Goal: Task Accomplishment & Management: Complete application form

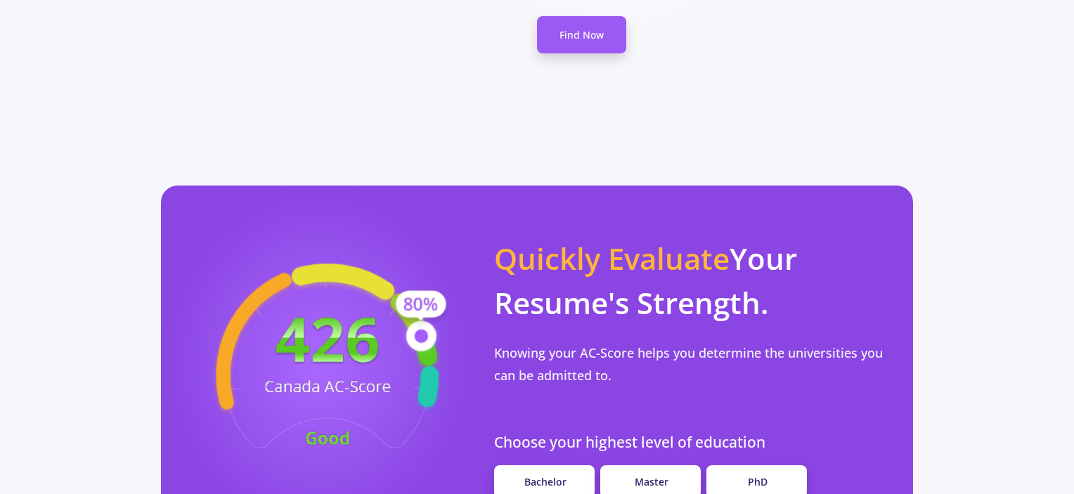
scroll to position [1205, 0]
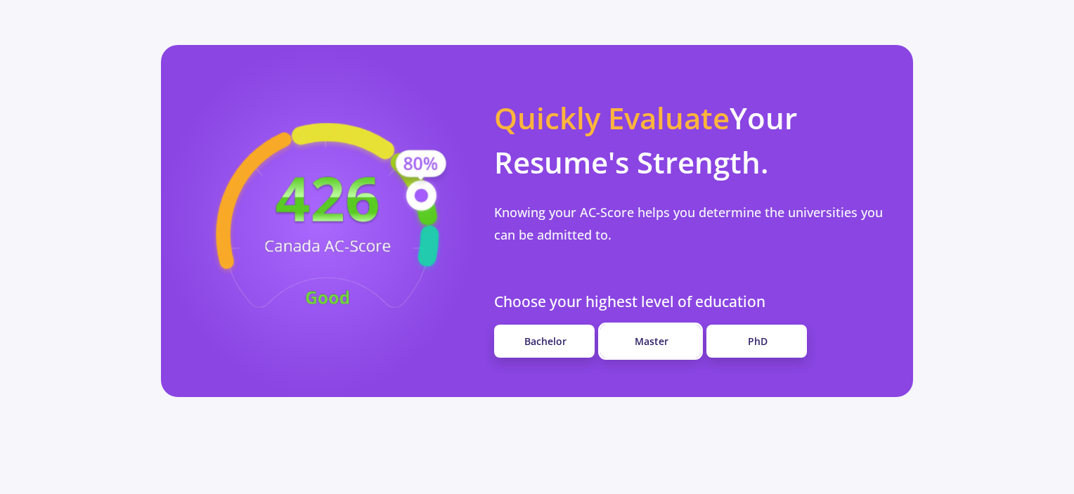
click at [648, 335] on span "Master" at bounding box center [652, 341] width 34 height 13
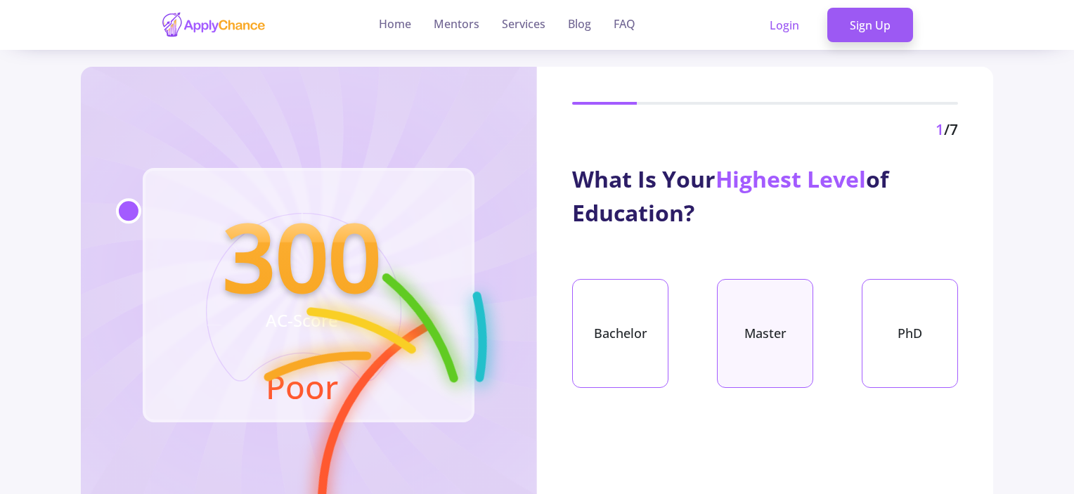
click at [745, 343] on div "Master" at bounding box center [765, 333] width 96 height 109
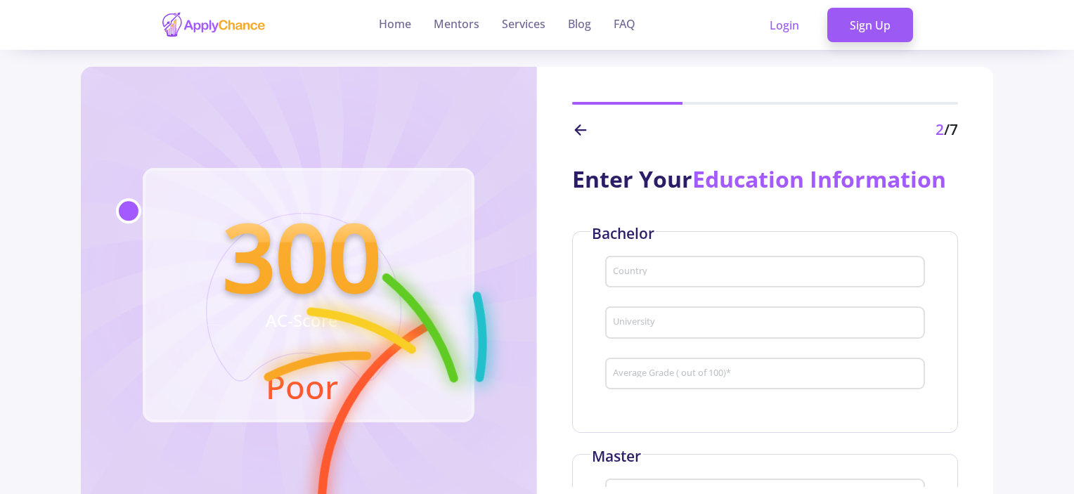
click at [714, 273] on input "Country" at bounding box center [767, 272] width 310 height 13
type input "[GEOGRAPHIC_DATA]"
click at [707, 317] on body "Home Mentors Services Blog FAQ Login Sign Up 300 AC-Score Poor 2 /7 Enter Your …" at bounding box center [537, 247] width 1074 height 494
click at [704, 325] on input "University" at bounding box center [767, 323] width 310 height 13
type input "g"
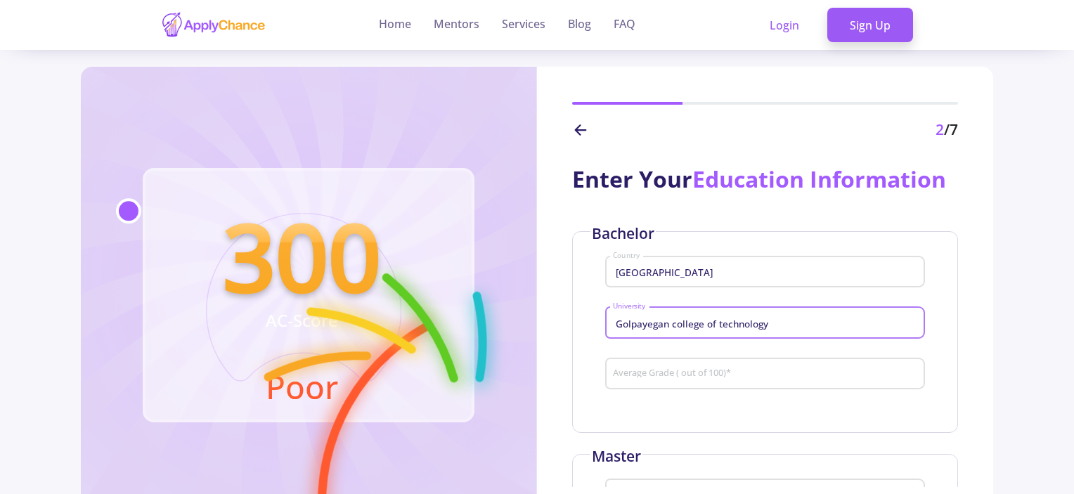
type input "Golpayegan college of technology"
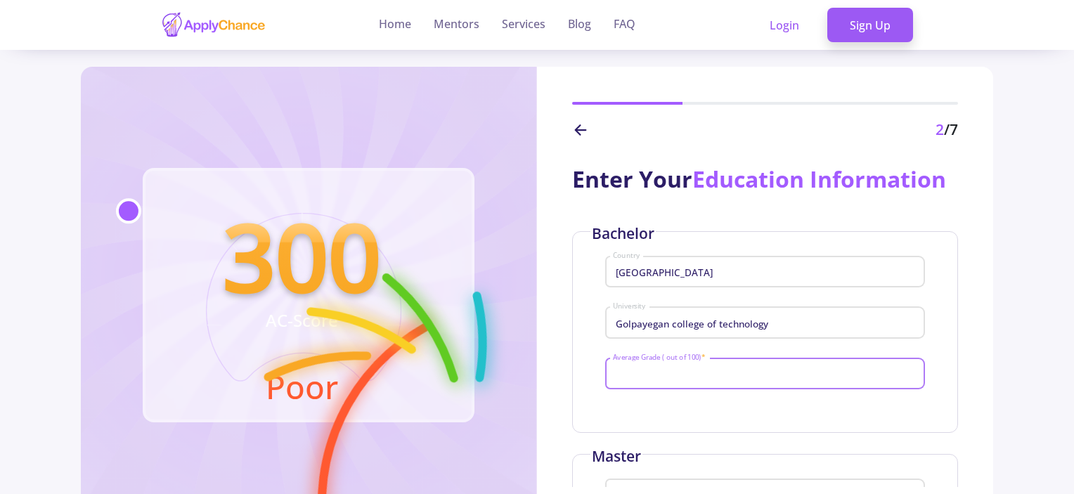
click at [686, 371] on input "Average Grade ( out of 100) *" at bounding box center [767, 374] width 310 height 13
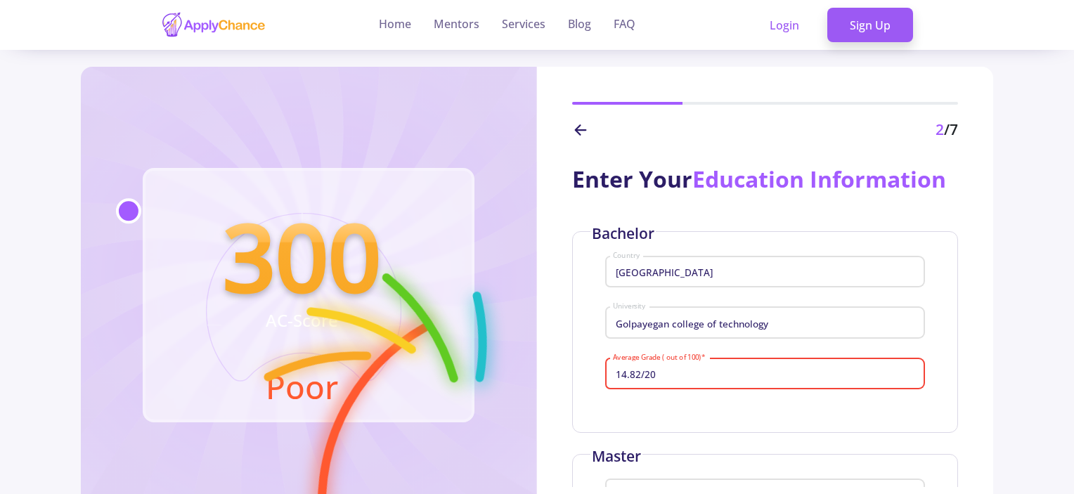
type input "14.82/20"
click at [645, 415] on div "Bachelor Iran Country Golpayegan college of technology University 14.82/20 Aver…" at bounding box center [765, 332] width 386 height 202
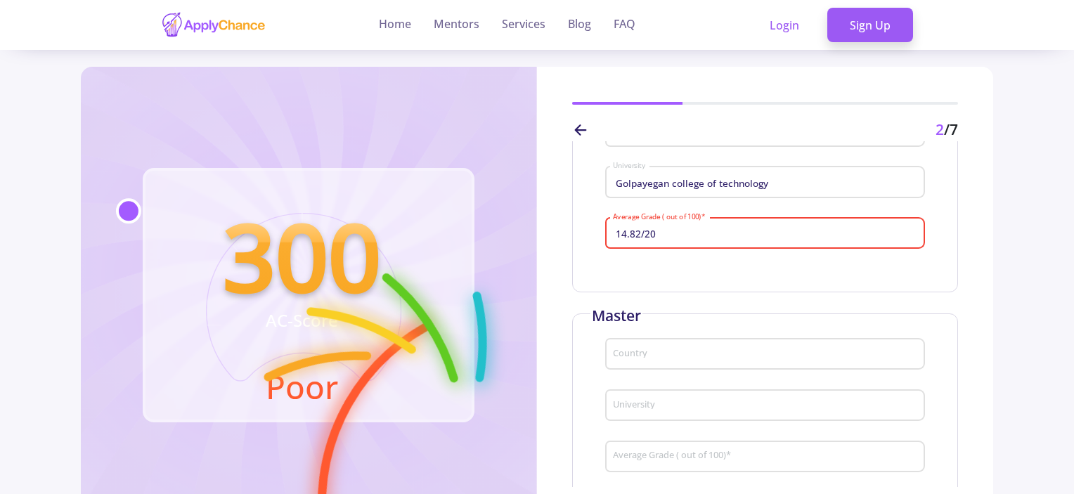
scroll to position [211, 0]
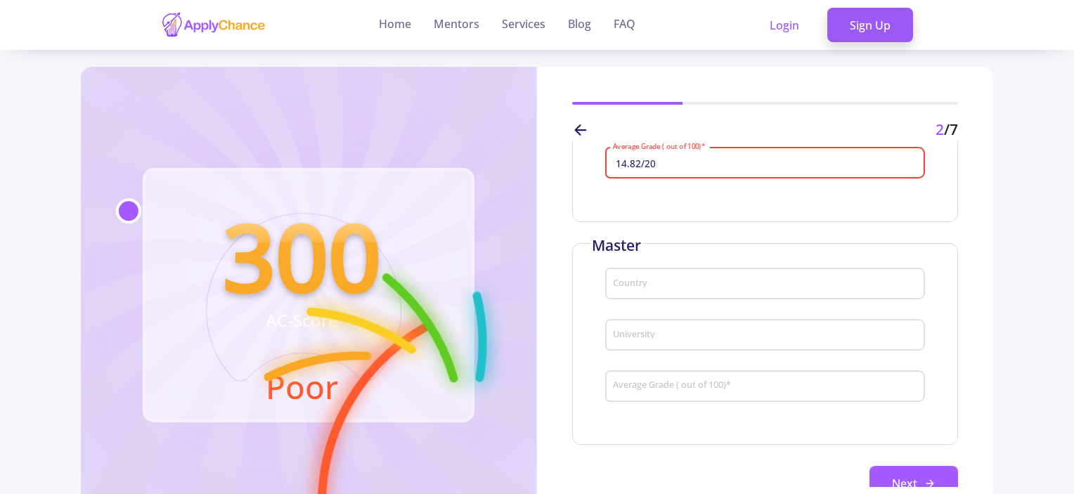
click at [681, 165] on input "14.82/20" at bounding box center [767, 164] width 310 height 13
drag, startPoint x: 674, startPoint y: 160, endPoint x: 579, endPoint y: 162, distance: 95.0
click at [579, 162] on div "Bachelor Iran Country Golpayegan college of technology University 14.82/20 Aver…" at bounding box center [765, 121] width 386 height 202
click at [986, 329] on div "Enter Your Education Information Bachelor Iran Country Golpayegan college of te…" at bounding box center [765, 314] width 456 height 346
click at [730, 158] on input "Average Grade ( out of 100) *" at bounding box center [767, 164] width 310 height 13
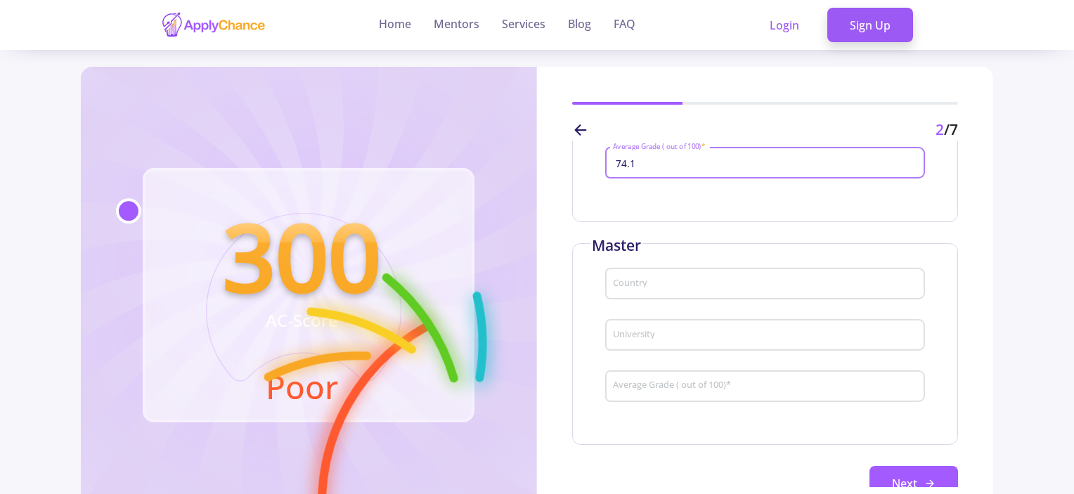
type input "74.1"
click at [706, 277] on div "Country" at bounding box center [765, 281] width 307 height 37
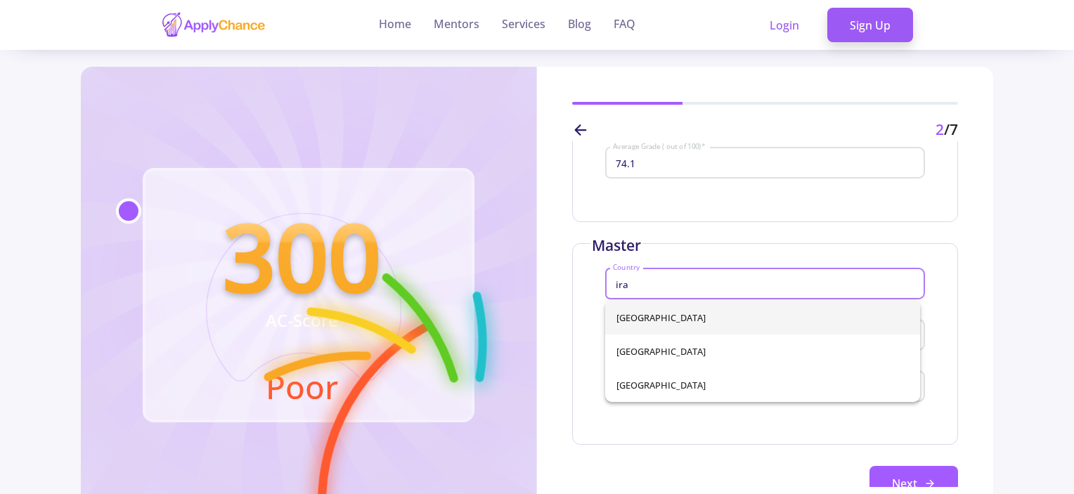
click at [657, 319] on span "[GEOGRAPHIC_DATA]" at bounding box center [763, 318] width 293 height 34
type input "[GEOGRAPHIC_DATA]"
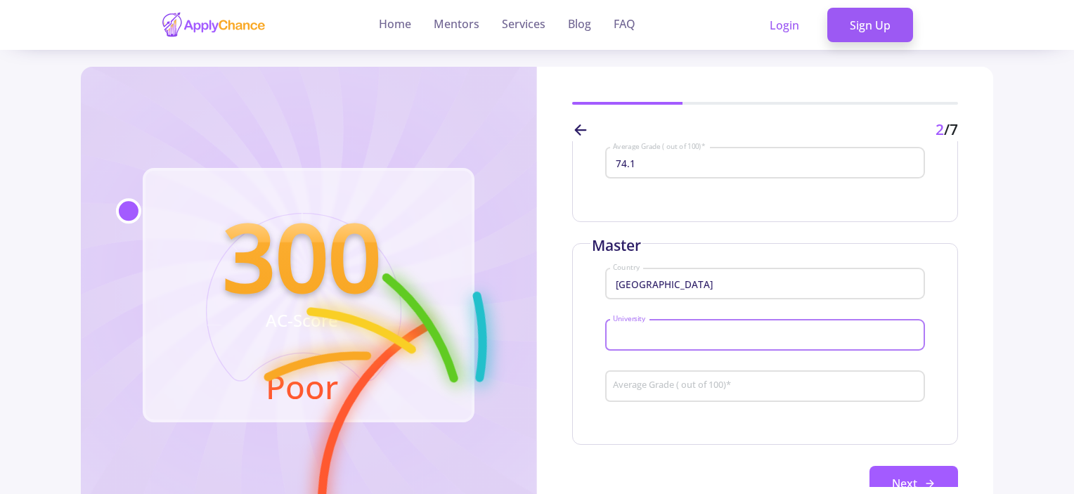
click at [664, 338] on input "University" at bounding box center [767, 336] width 310 height 13
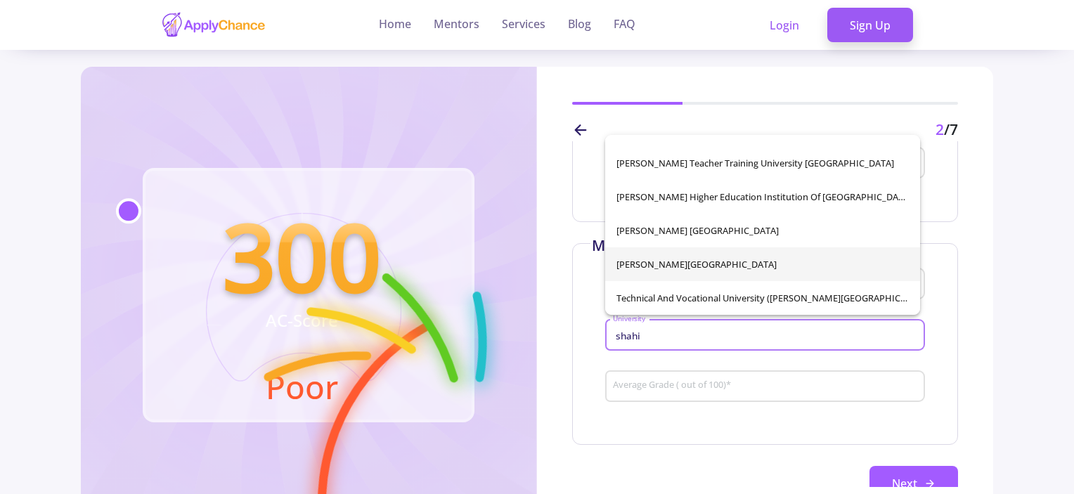
scroll to position [118, 0]
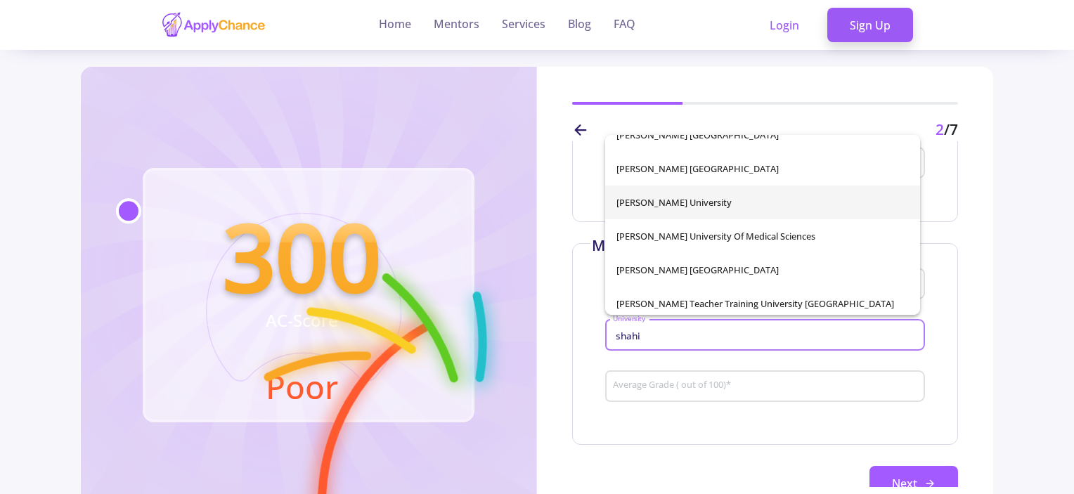
click at [713, 209] on span "[PERSON_NAME] University" at bounding box center [763, 203] width 293 height 34
type input "[PERSON_NAME] University"
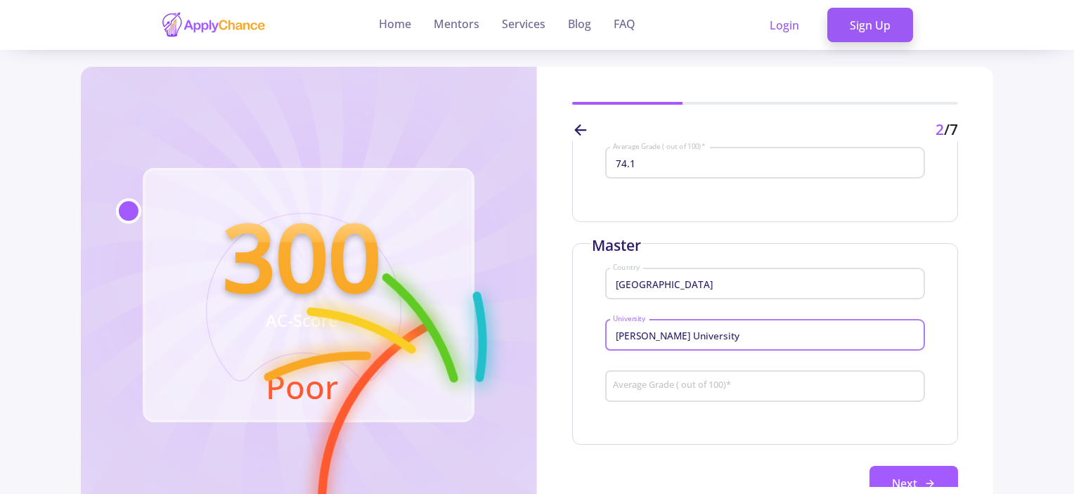
click at [702, 385] on input "Average Grade ( out of 100) *" at bounding box center [767, 386] width 310 height 13
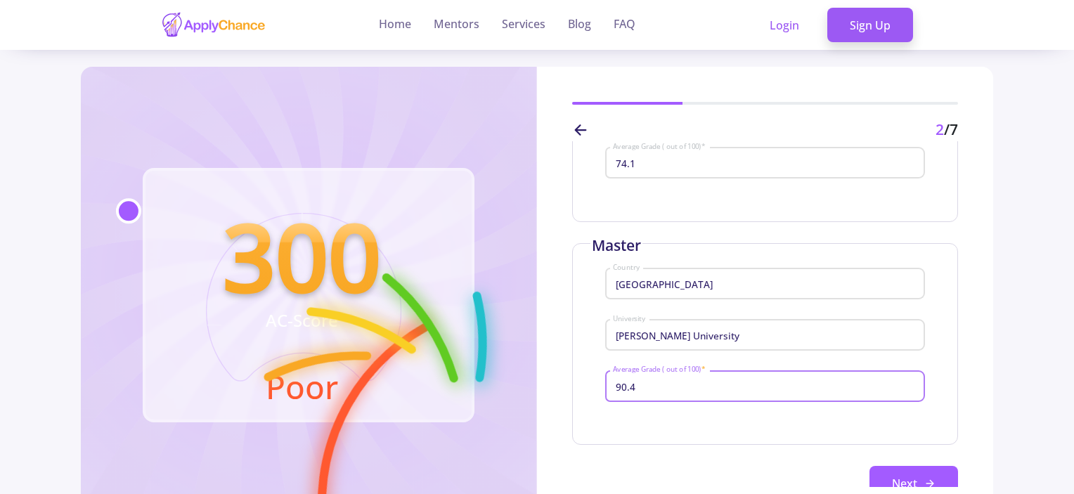
scroll to position [248, 0]
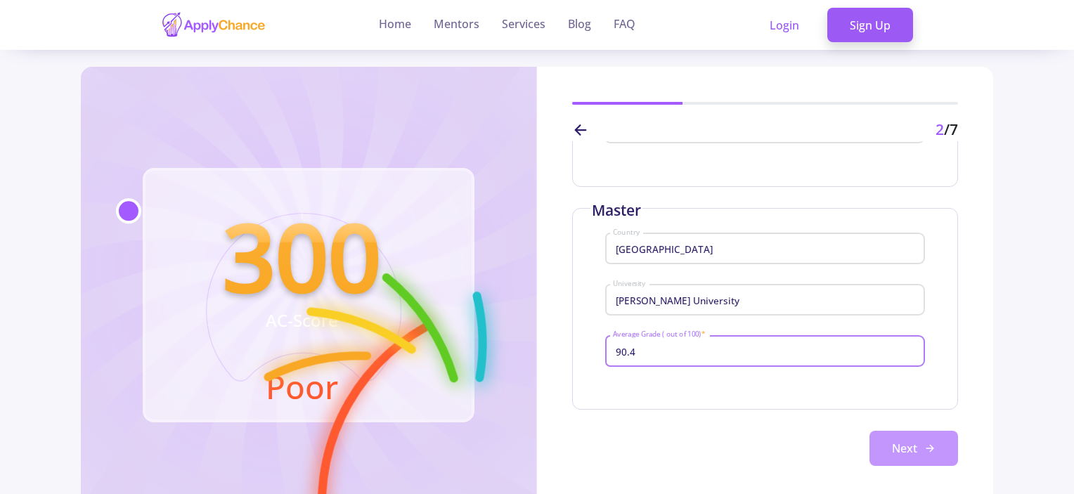
type input "90.4"
click at [878, 452] on button "Next" at bounding box center [914, 448] width 89 height 35
click at [935, 454] on button "Next" at bounding box center [914, 448] width 89 height 35
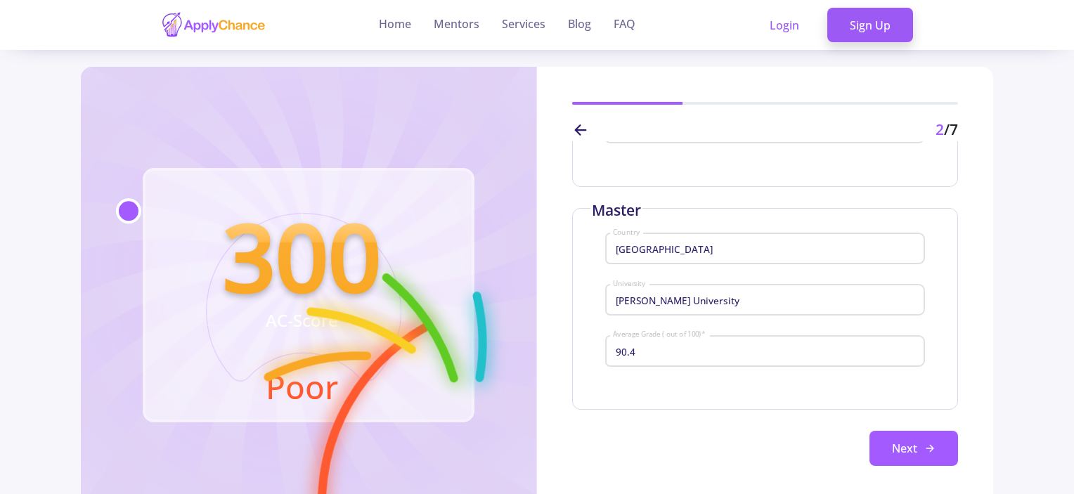
scroll to position [0, 0]
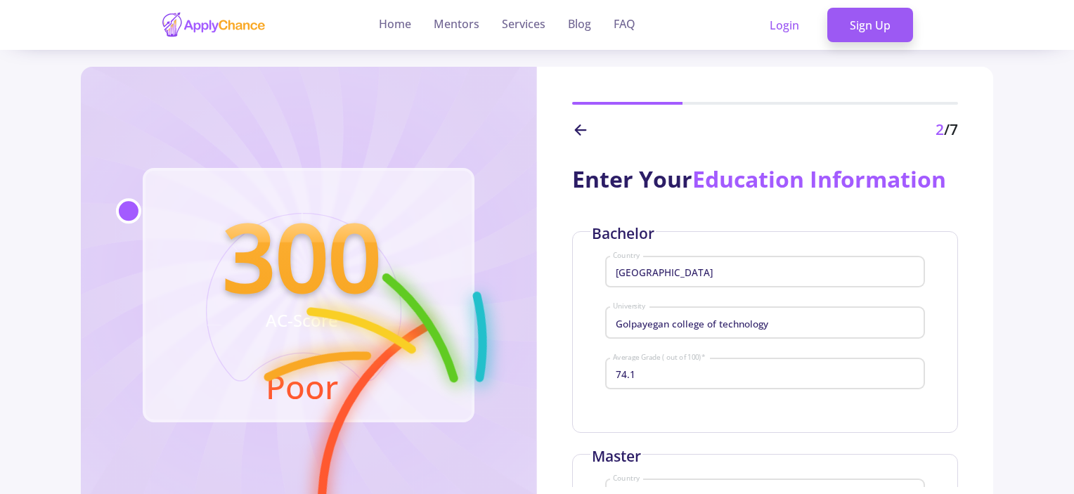
click at [655, 319] on input "Golpayegan college of technology" at bounding box center [767, 323] width 310 height 13
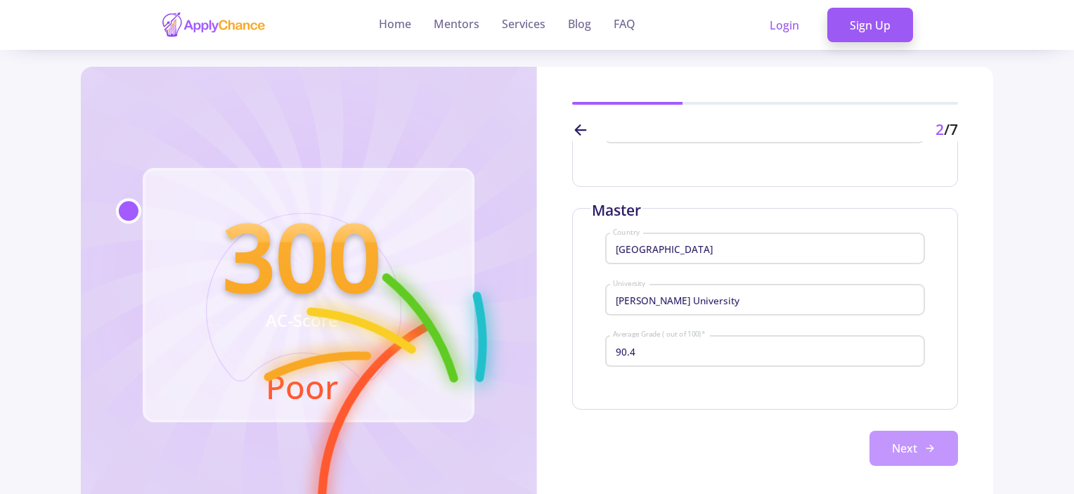
click at [899, 438] on button "Next" at bounding box center [914, 448] width 89 height 35
click at [908, 446] on button "Next" at bounding box center [914, 448] width 89 height 35
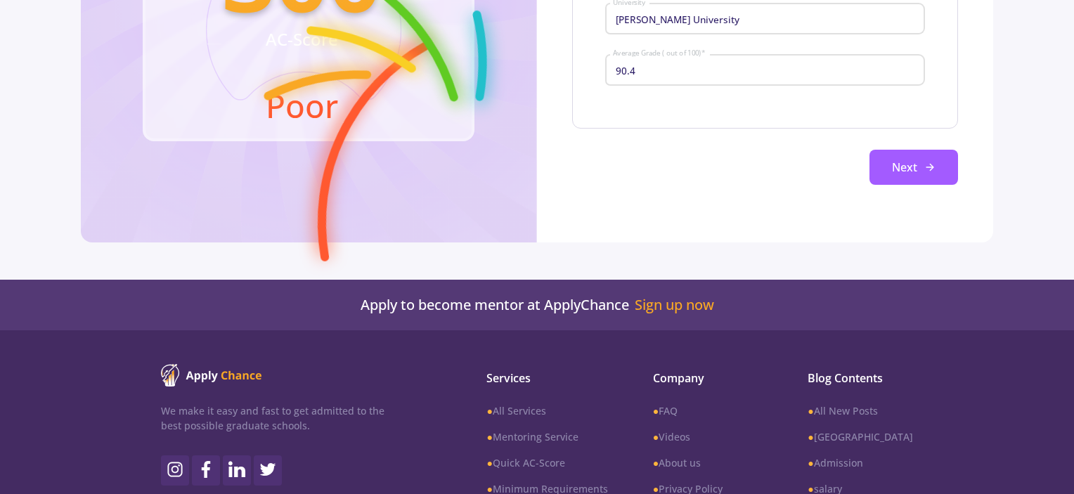
scroll to position [70, 0]
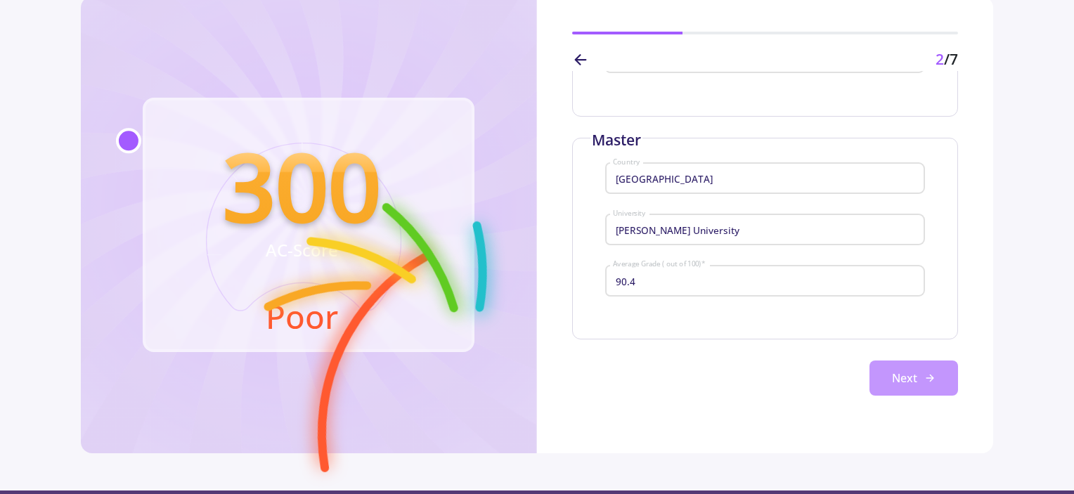
click at [882, 373] on button "Next" at bounding box center [914, 378] width 89 height 35
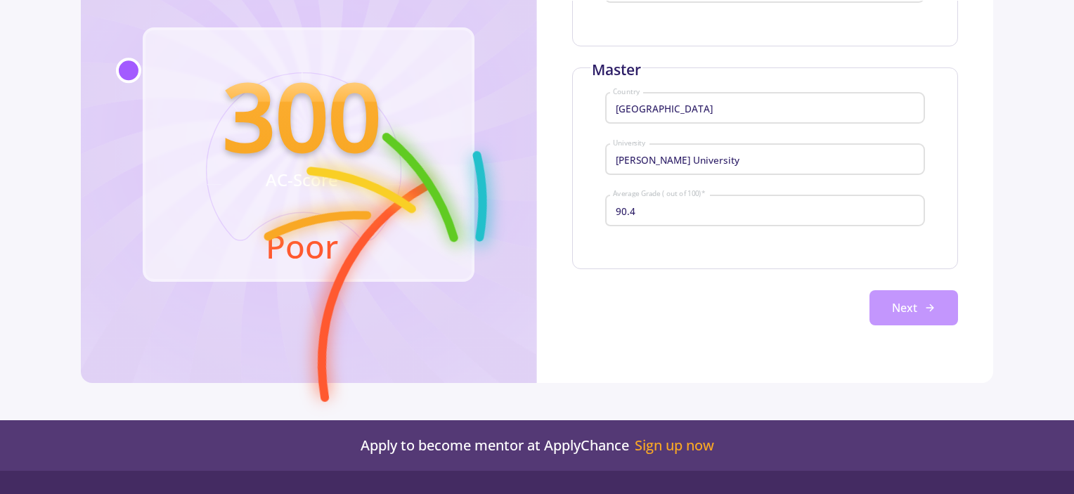
click at [925, 307] on icon at bounding box center [930, 307] width 11 height 11
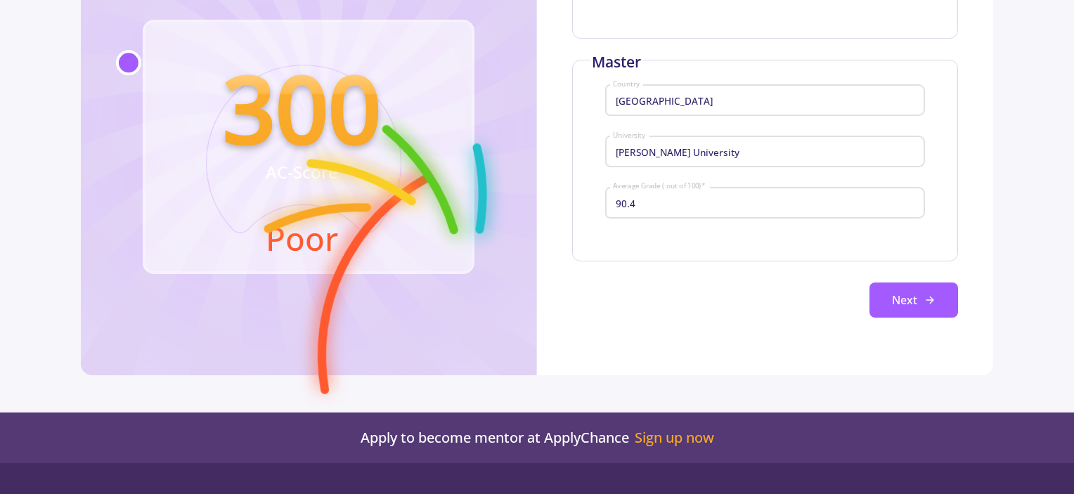
scroll to position [78, 0]
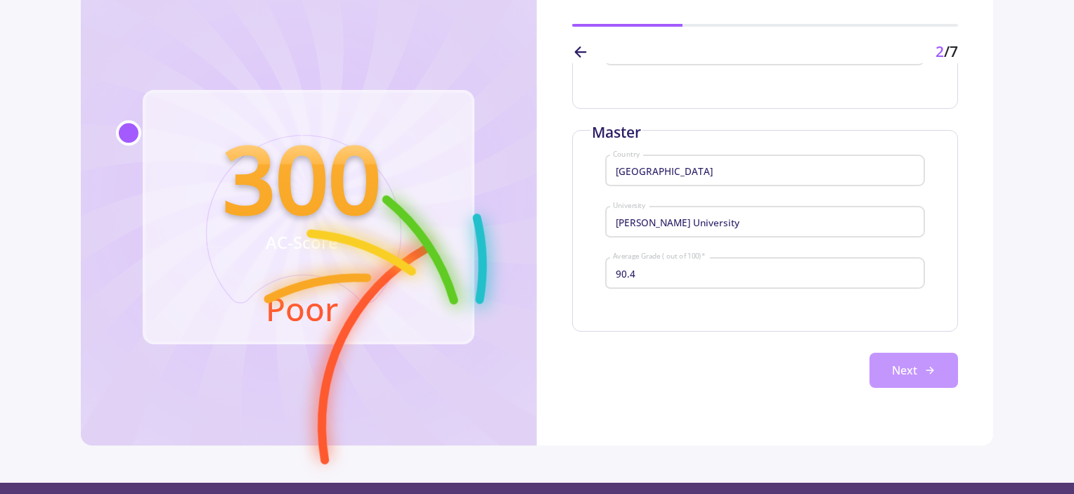
click at [927, 377] on button "Next" at bounding box center [914, 370] width 89 height 35
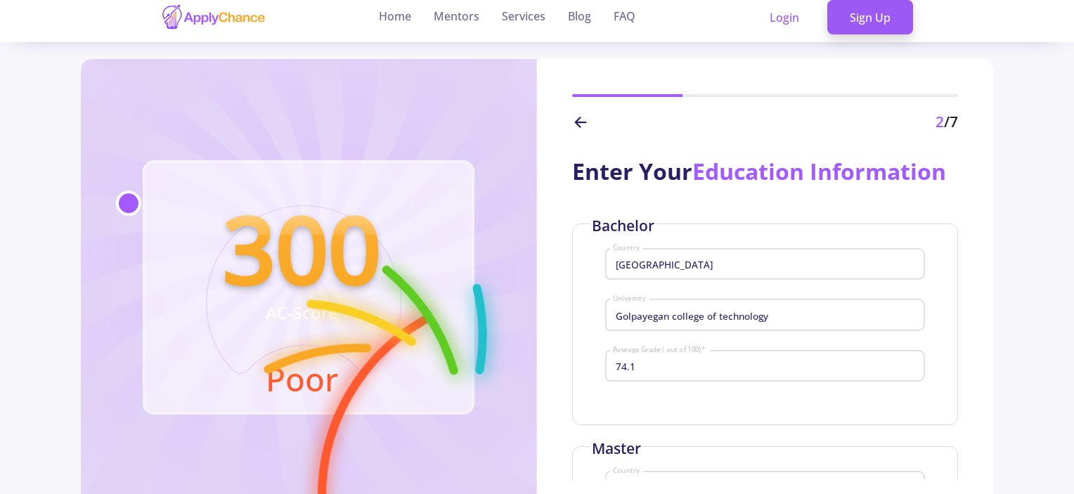
scroll to position [248, 0]
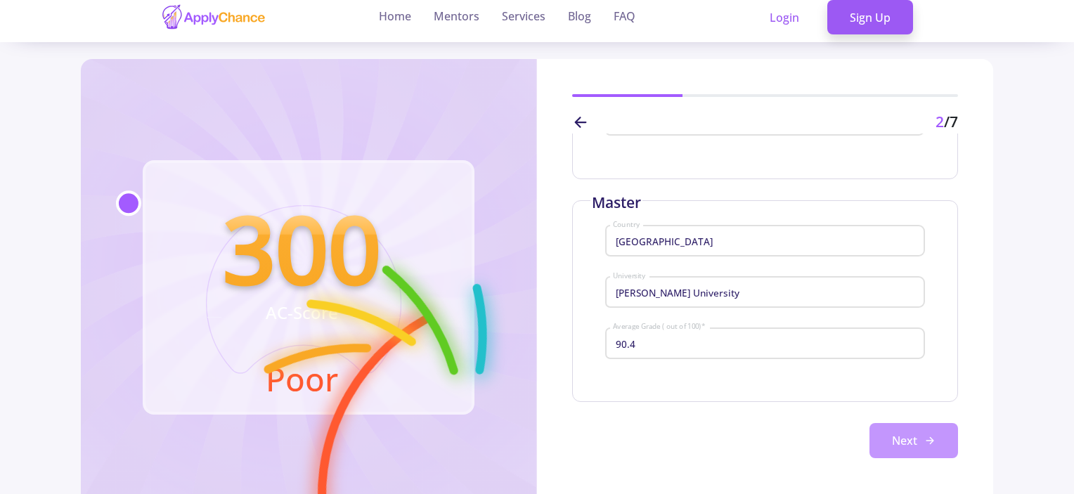
click at [925, 446] on icon at bounding box center [930, 440] width 11 height 11
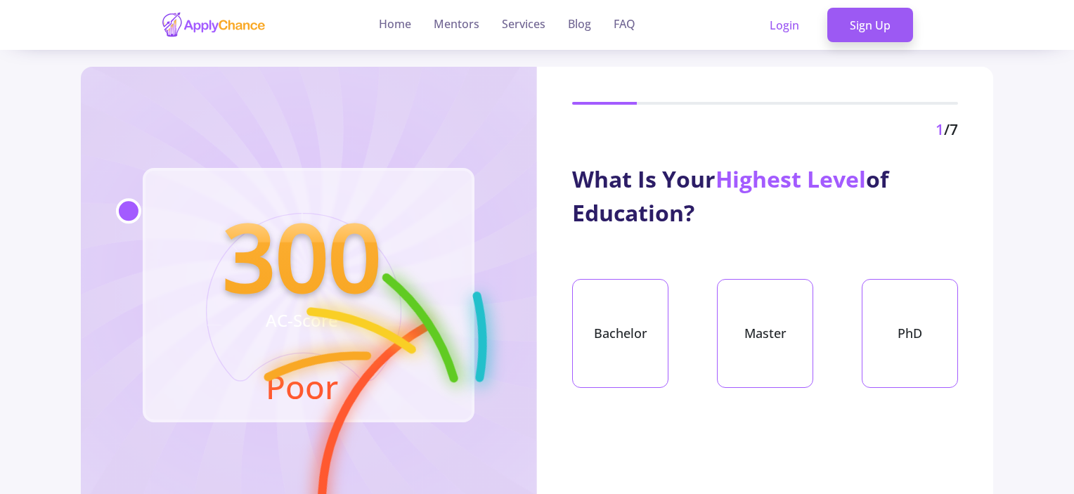
scroll to position [8, 0]
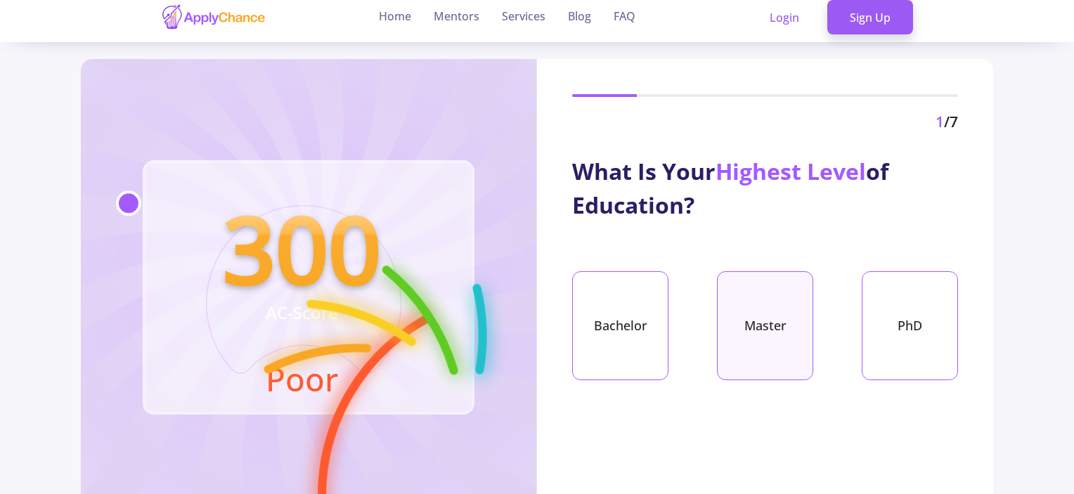
click at [760, 295] on div "Master" at bounding box center [765, 325] width 96 height 109
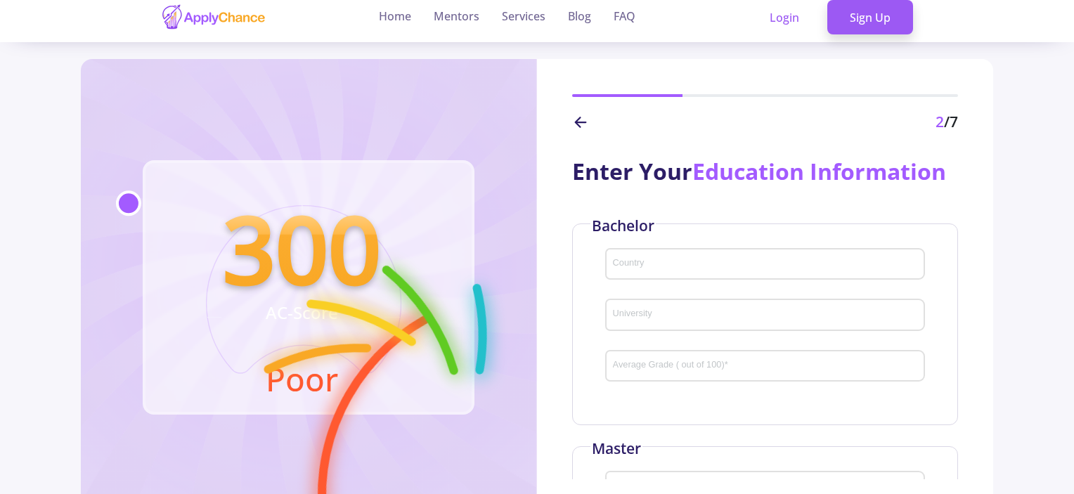
click at [689, 248] on div "Country" at bounding box center [765, 261] width 307 height 37
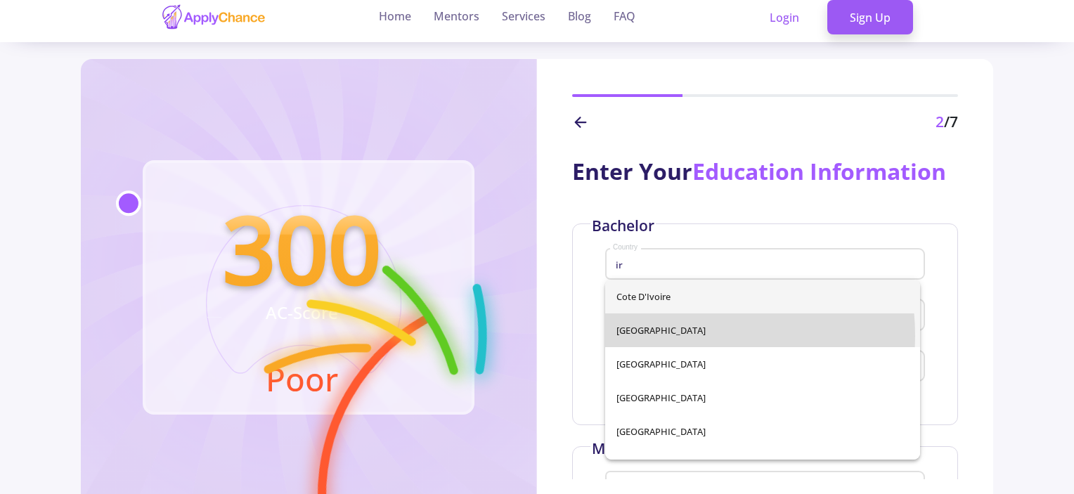
click at [662, 336] on span "[GEOGRAPHIC_DATA]" at bounding box center [763, 331] width 293 height 34
type input "[GEOGRAPHIC_DATA]"
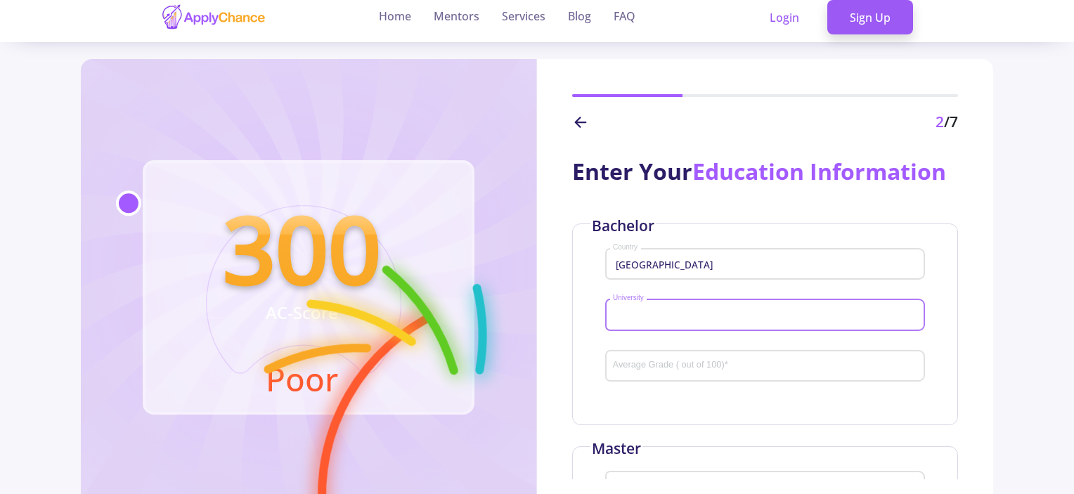
click at [668, 316] on input "University" at bounding box center [767, 315] width 310 height 13
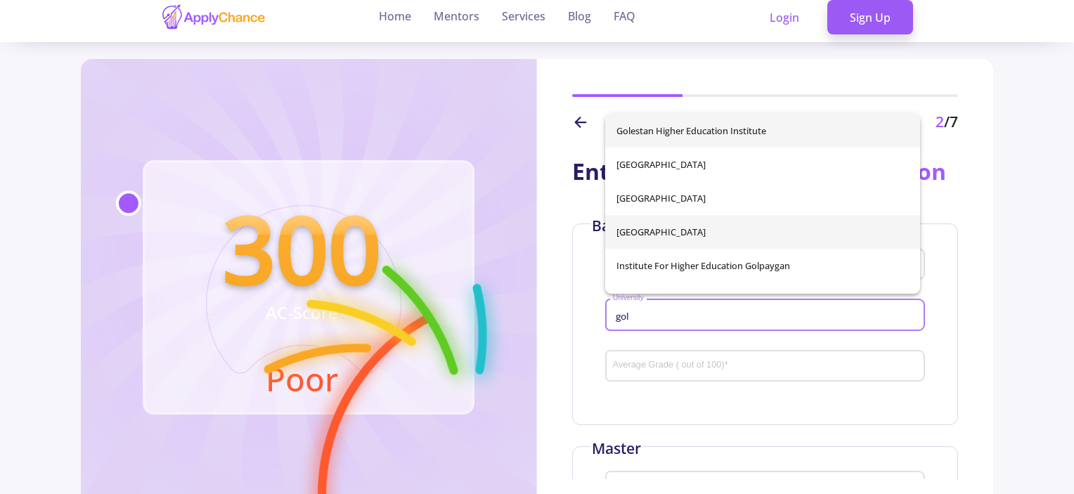
click at [678, 232] on span "[GEOGRAPHIC_DATA]" at bounding box center [763, 232] width 293 height 34
type input "[GEOGRAPHIC_DATA]"
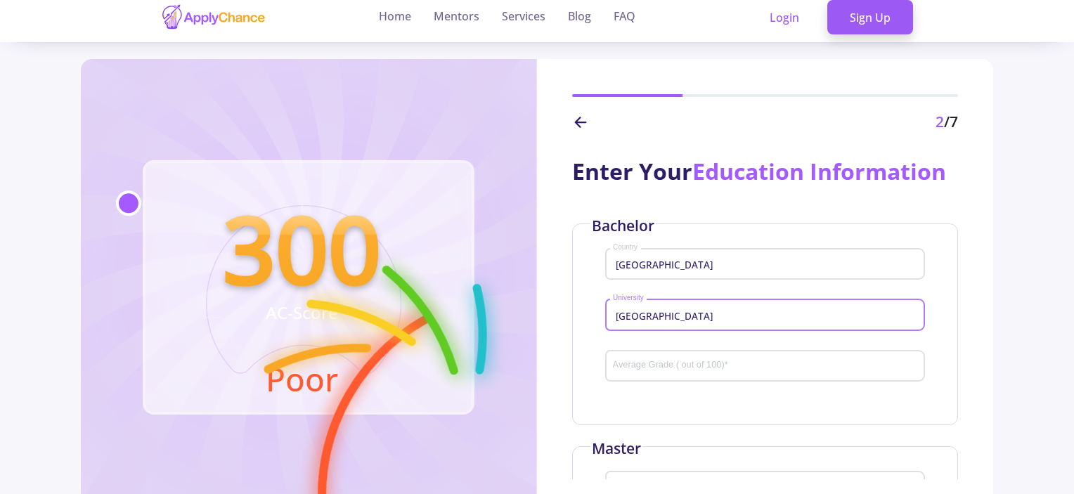
click at [683, 361] on input "Average Grade ( out of 100) *" at bounding box center [767, 367] width 310 height 13
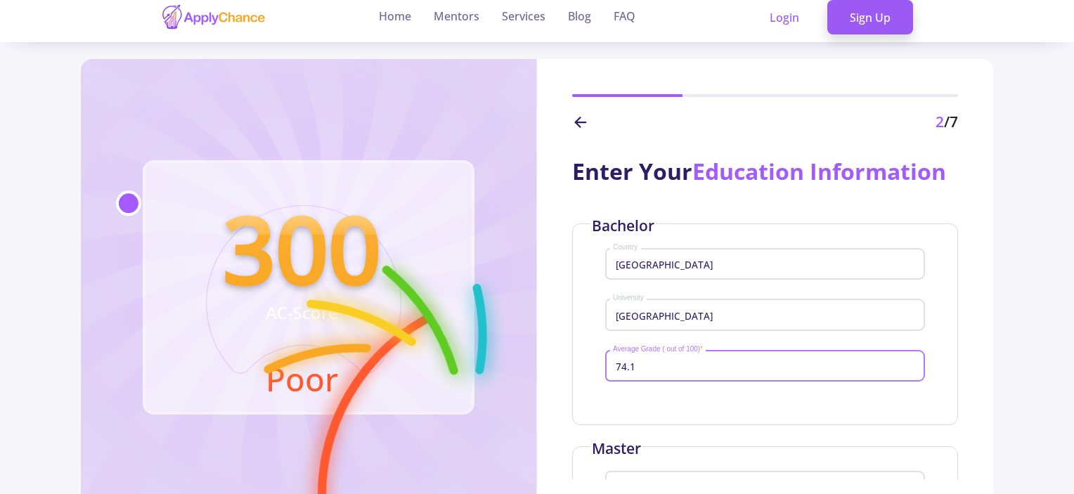
scroll to position [141, 0]
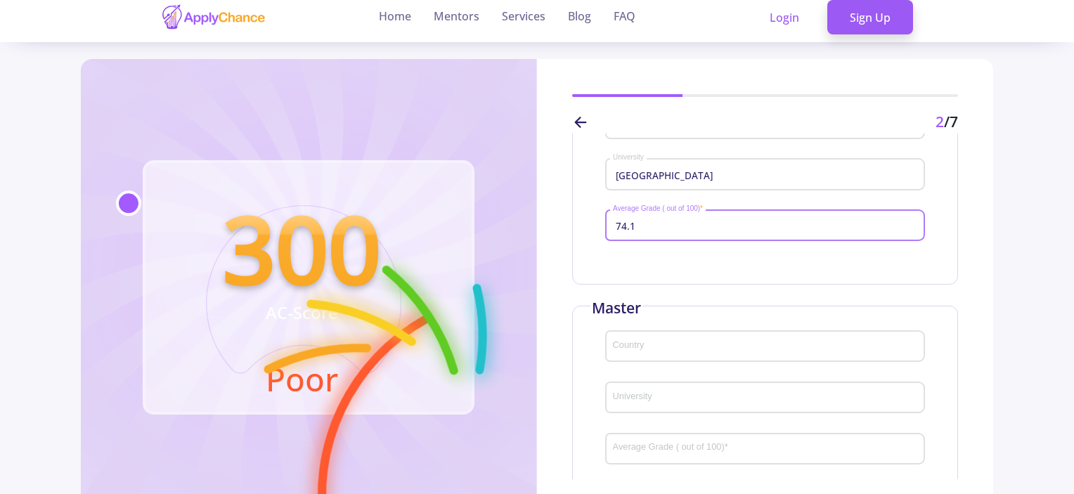
type input "74.1"
click at [683, 361] on div "Country" at bounding box center [765, 344] width 307 height 37
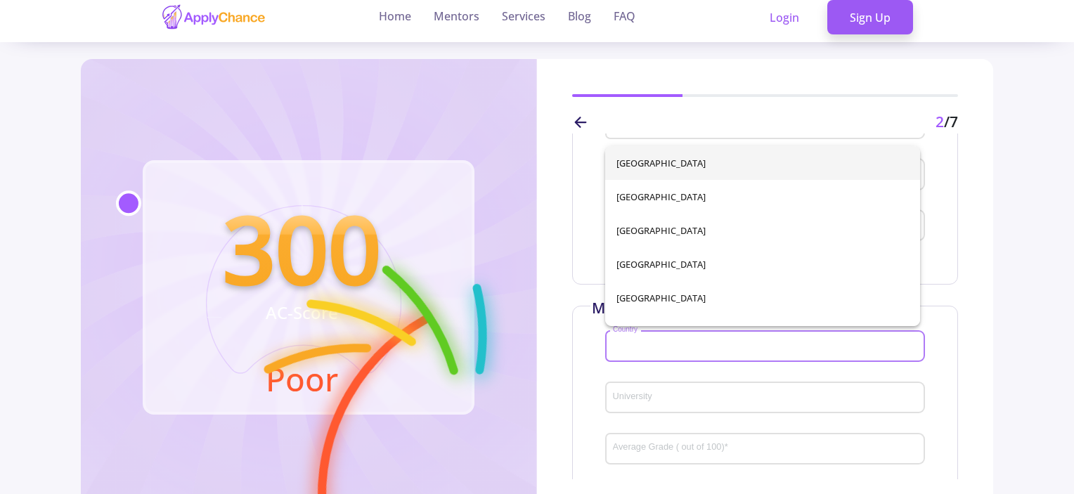
click at [685, 352] on input "Country" at bounding box center [767, 347] width 310 height 13
click at [773, 196] on span "[GEOGRAPHIC_DATA]" at bounding box center [763, 197] width 293 height 34
type input "[GEOGRAPHIC_DATA]"
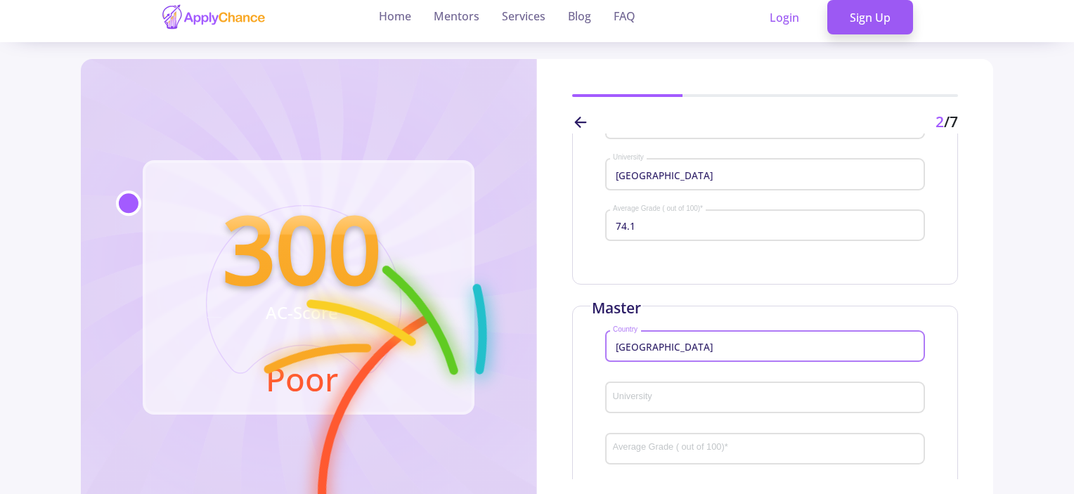
click at [745, 397] on input "University" at bounding box center [767, 398] width 310 height 13
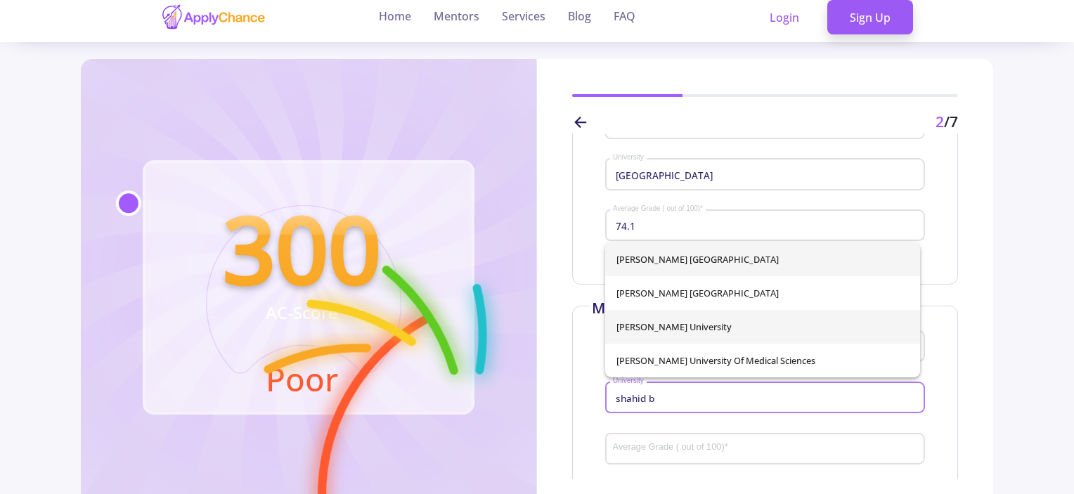
click at [726, 332] on span "[PERSON_NAME] University" at bounding box center [763, 327] width 293 height 34
type input "[PERSON_NAME] University"
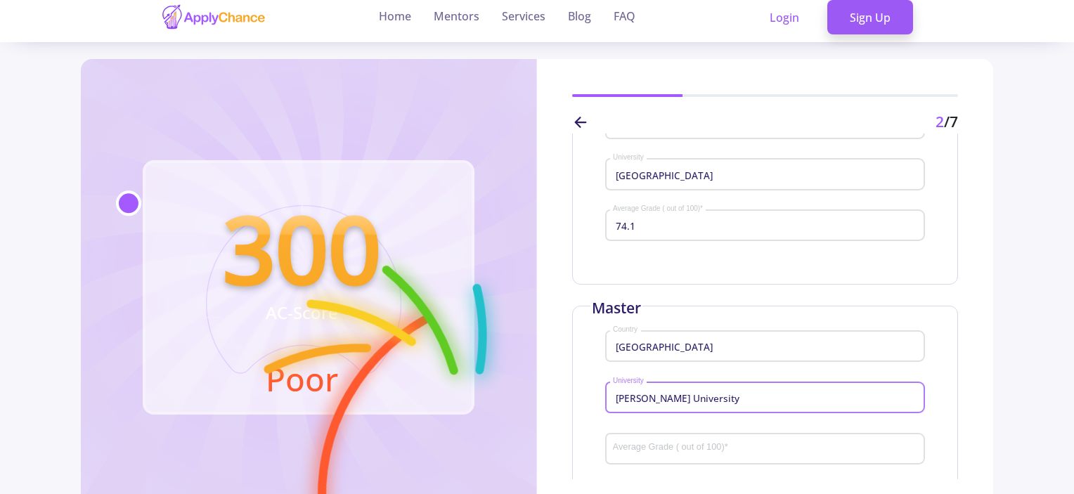
click at [690, 446] on input "Average Grade ( out of 100) *" at bounding box center [767, 449] width 310 height 13
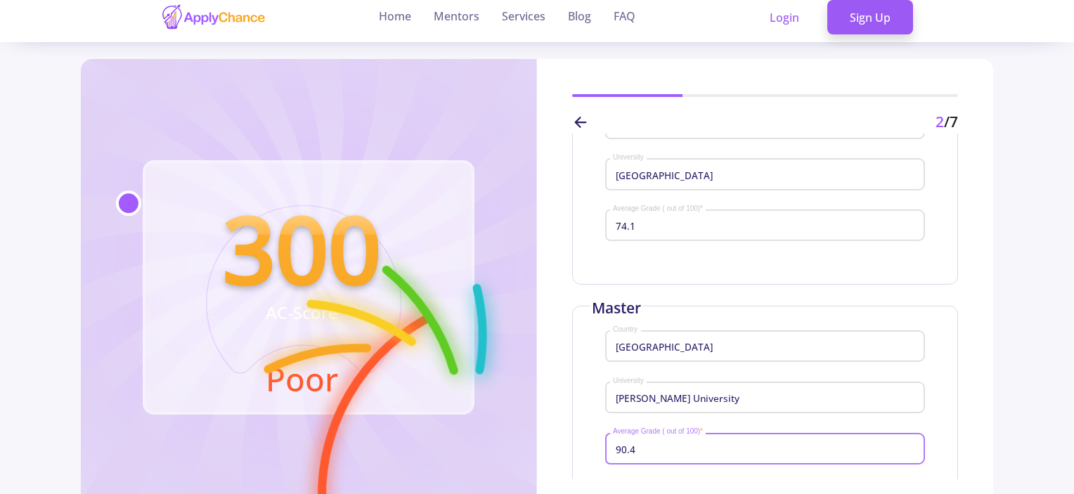
scroll to position [248, 0]
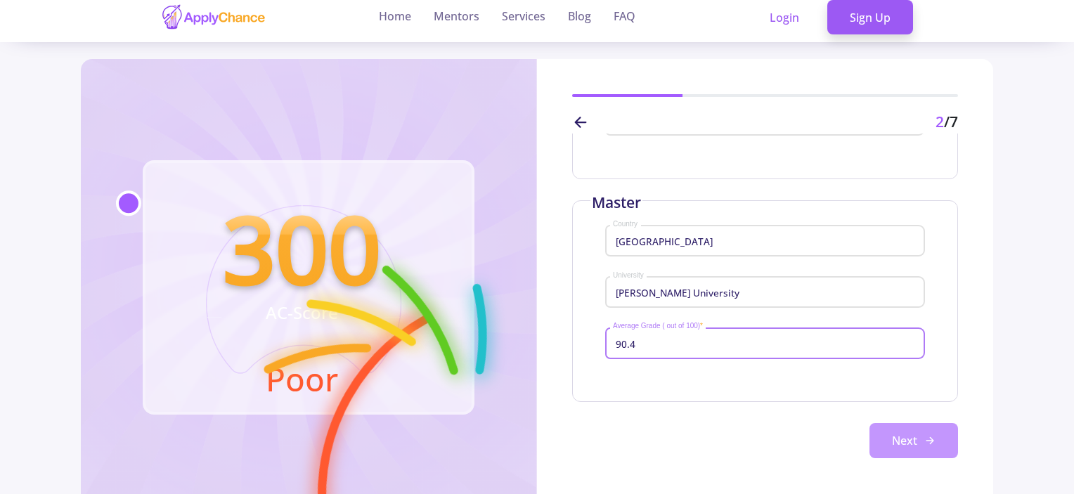
type input "90.4"
click at [924, 446] on button "Next" at bounding box center [914, 440] width 89 height 35
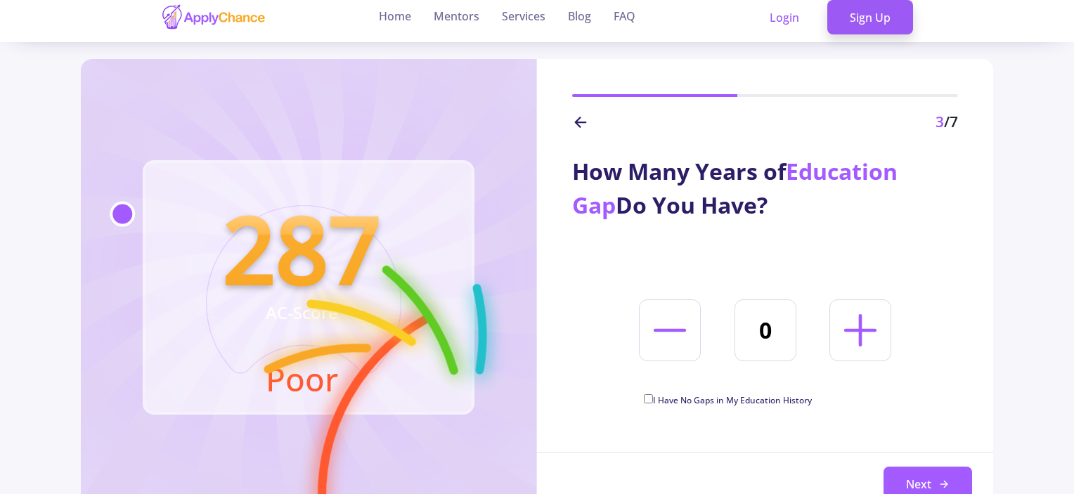
click at [847, 335] on icon at bounding box center [861, 330] width 52 height 52
click at [863, 340] on icon at bounding box center [861, 330] width 52 height 52
click at [663, 330] on line at bounding box center [670, 330] width 30 height 0
type input "2"
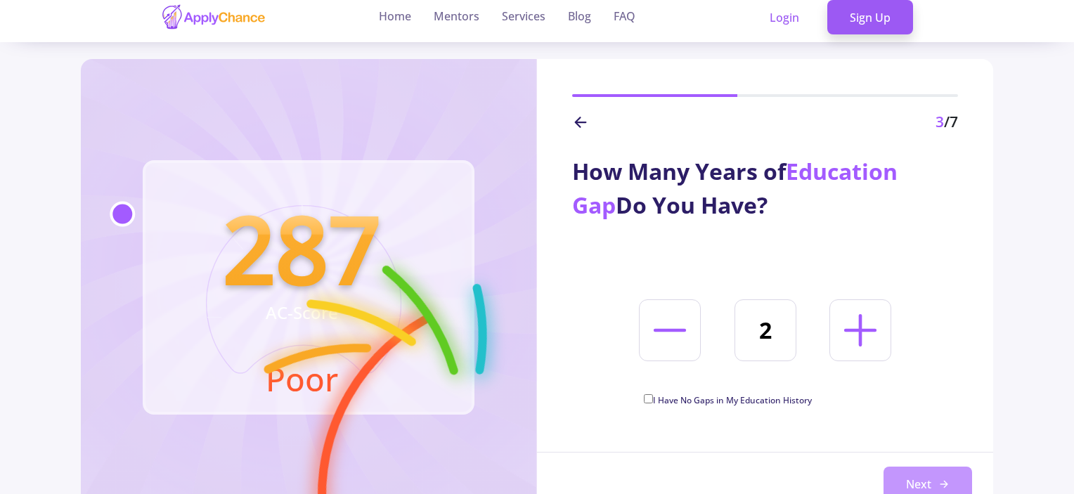
click at [932, 469] on button "Next" at bounding box center [928, 484] width 89 height 35
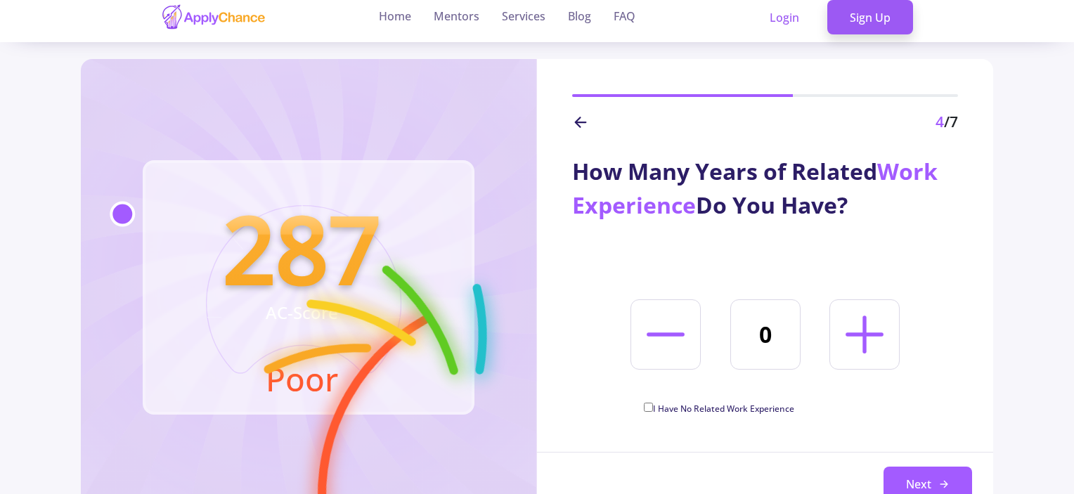
click at [852, 338] on icon at bounding box center [865, 334] width 60 height 60
type input "2"
click at [906, 484] on button "Next" at bounding box center [928, 484] width 89 height 35
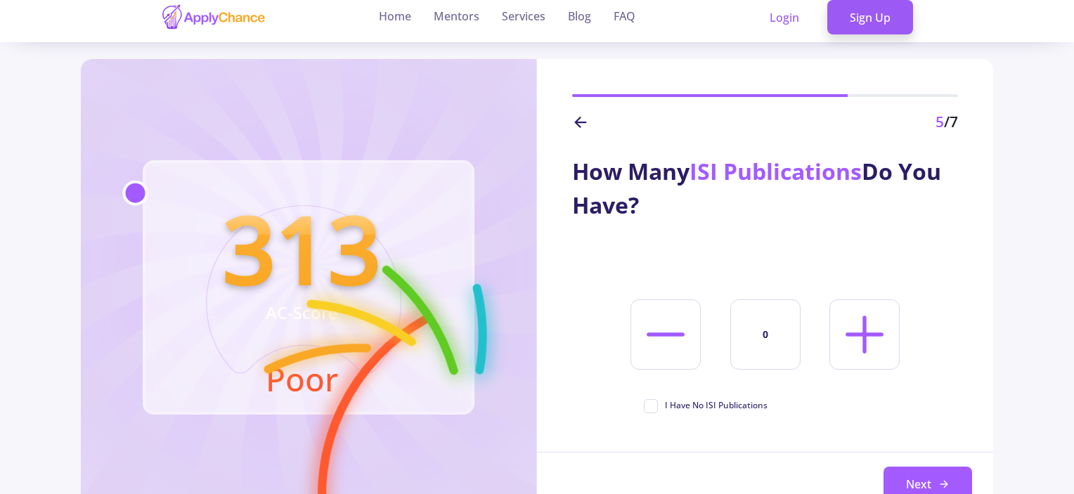
click at [649, 402] on span "I Have No ISI Publications" at bounding box center [706, 405] width 124 height 13
click at [649, 402] on input "I Have No ISI Publications" at bounding box center [648, 403] width 9 height 9
click at [652, 407] on span "I Have No ISI Publications" at bounding box center [706, 405] width 124 height 13
click at [652, 407] on input "I Have No ISI Publications" at bounding box center [648, 403] width 9 height 9
click at [665, 398] on div "How Many ISI Publications Do You Have? 0 I Have No ISI Publications Next" at bounding box center [765, 276] width 456 height 284
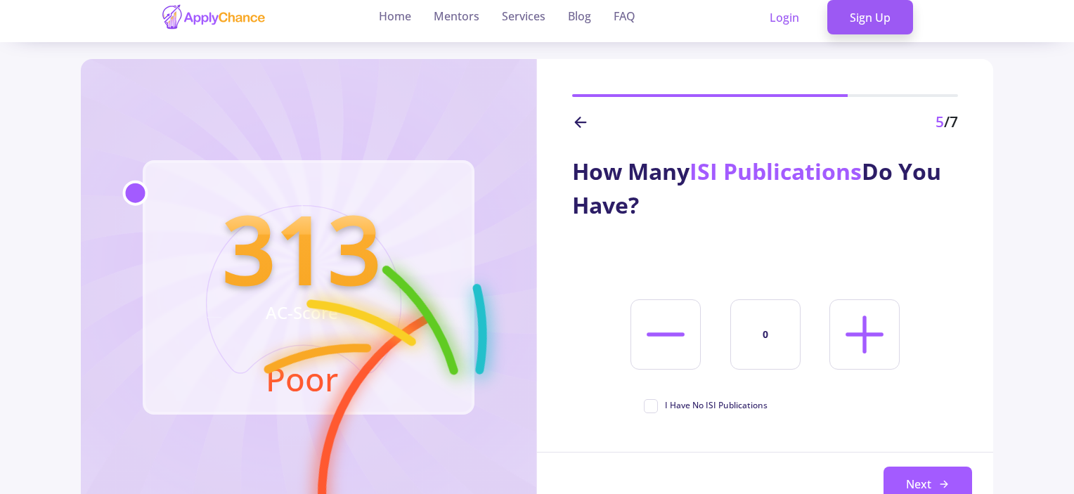
click at [665, 403] on span "I Have No ISI Publications" at bounding box center [716, 405] width 103 height 13
click at [653, 403] on input "I Have No ISI Publications" at bounding box center [648, 403] width 9 height 9
checkbox input "true"
click at [932, 478] on button "Next" at bounding box center [928, 484] width 89 height 35
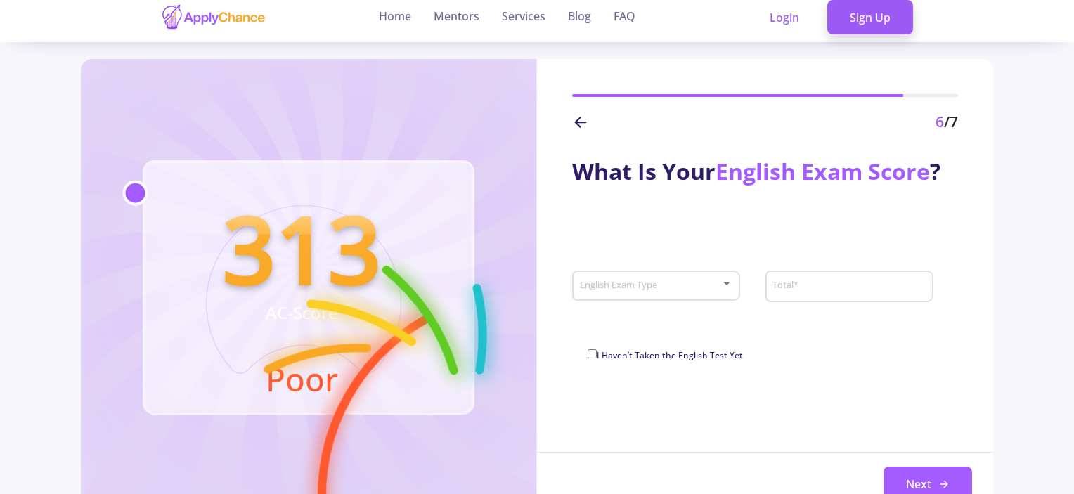
click at [734, 281] on div "English Exam Type" at bounding box center [656, 283] width 168 height 35
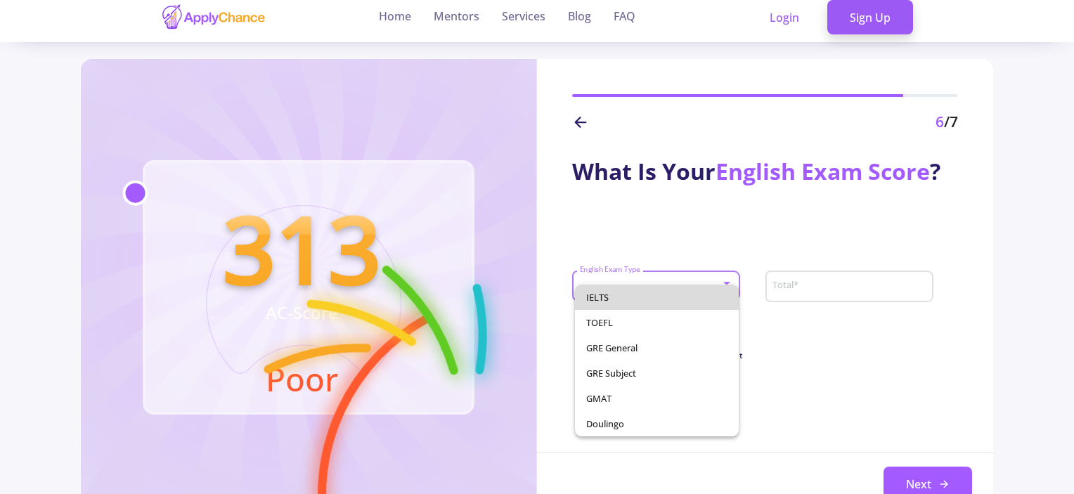
click at [703, 297] on span "IELTS" at bounding box center [657, 297] width 142 height 25
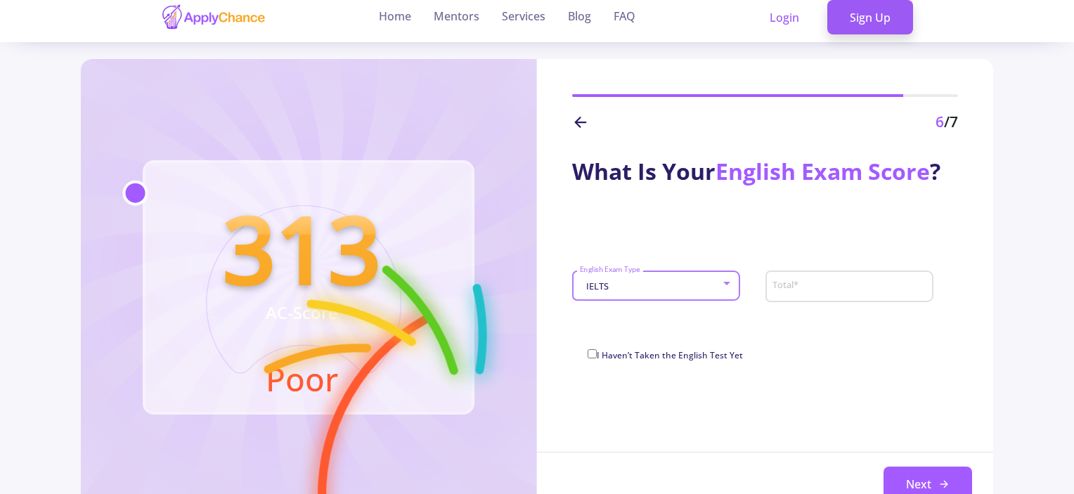
click at [800, 293] on input "Total *" at bounding box center [851, 287] width 158 height 13
type input "."
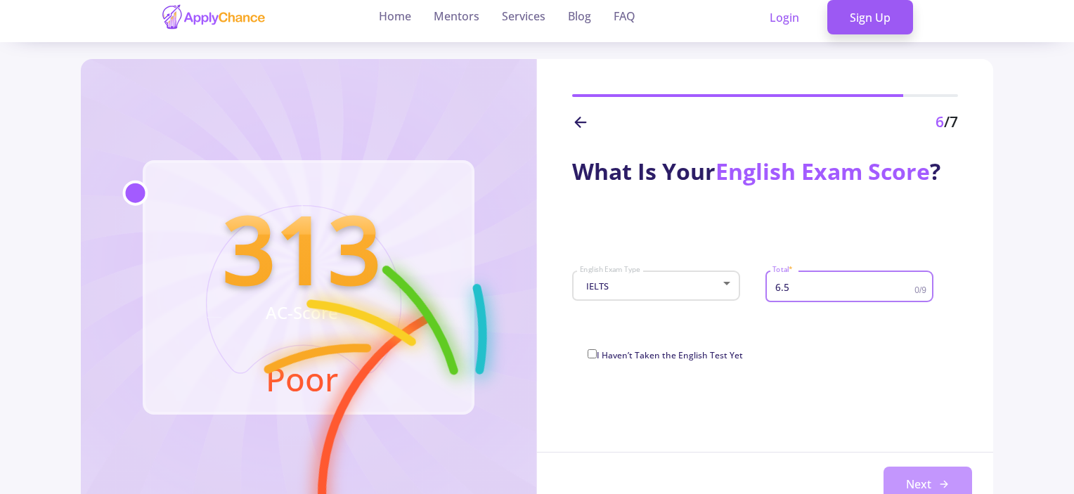
type input "6.5"
click at [935, 476] on button "Next" at bounding box center [928, 484] width 89 height 35
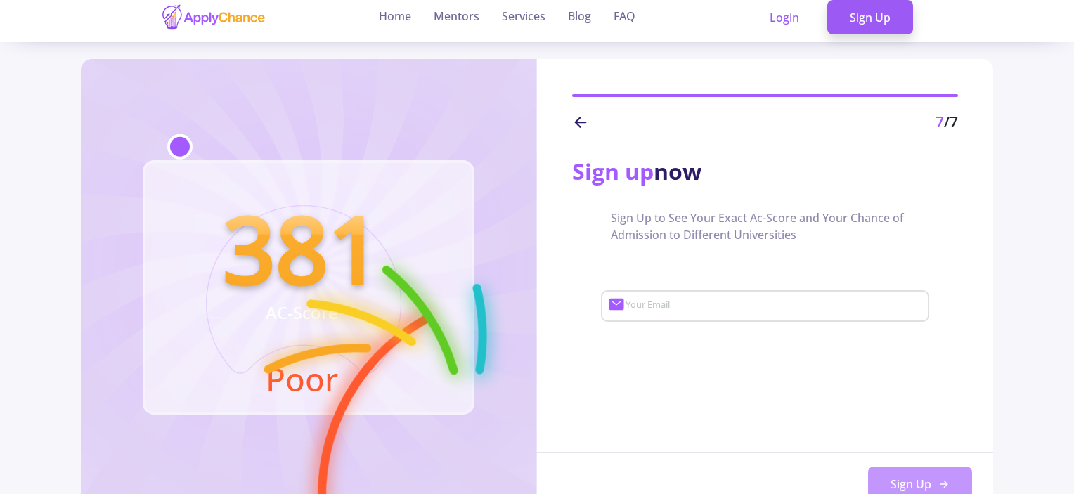
click at [935, 477] on button "Sign Up" at bounding box center [920, 484] width 104 height 35
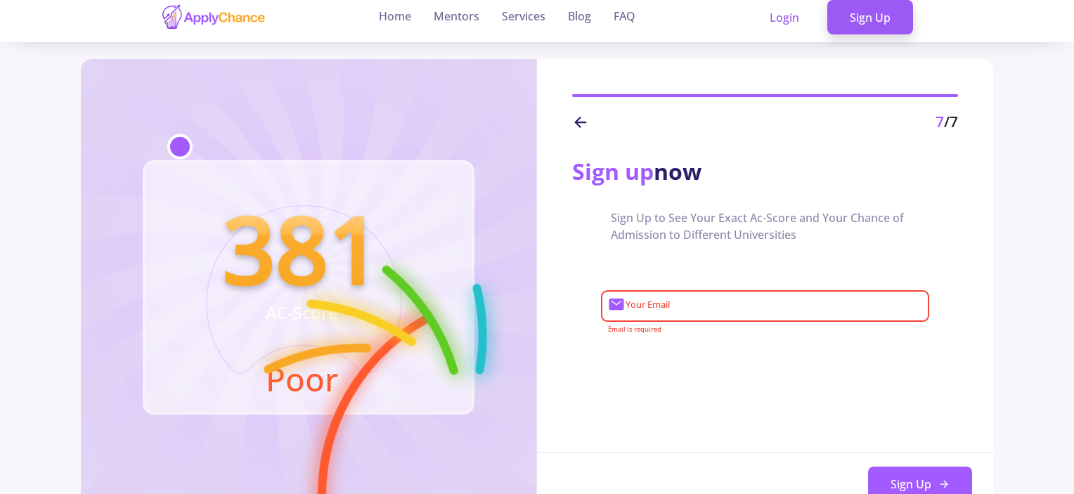
click at [724, 290] on div "Your Email" at bounding box center [774, 303] width 298 height 37
type input "[EMAIL_ADDRESS][DOMAIN_NAME]"
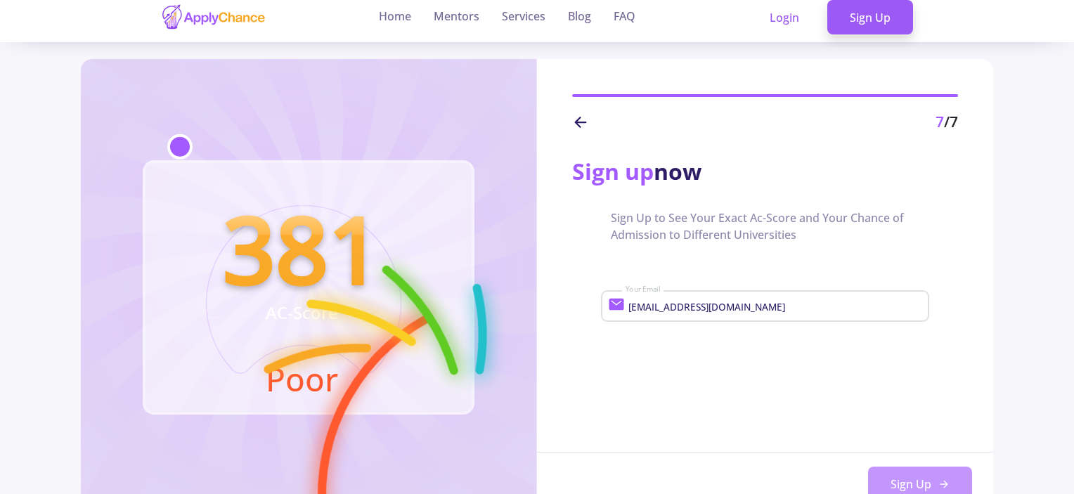
click at [925, 472] on button "Sign Up" at bounding box center [920, 484] width 104 height 35
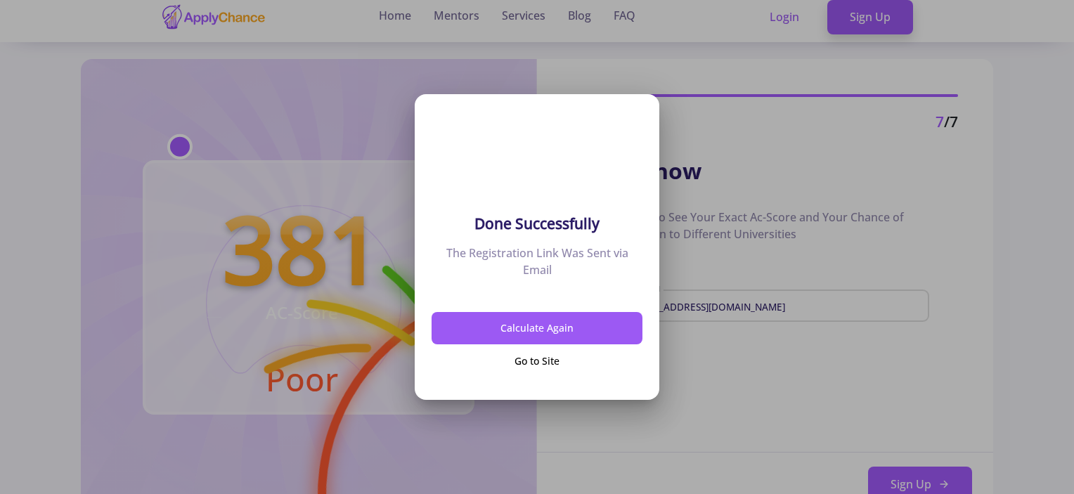
scroll to position [0, 0]
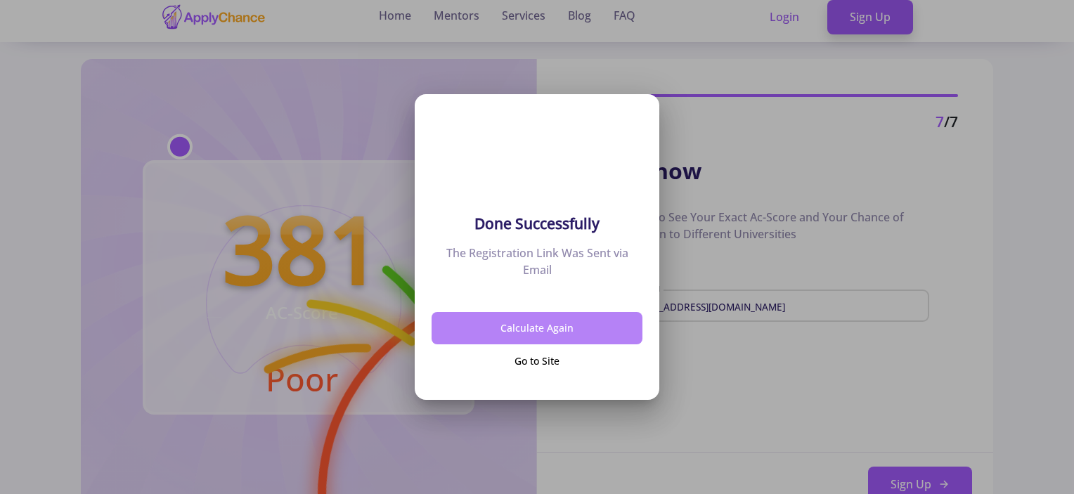
click at [599, 328] on button "Calculate Again" at bounding box center [537, 328] width 211 height 33
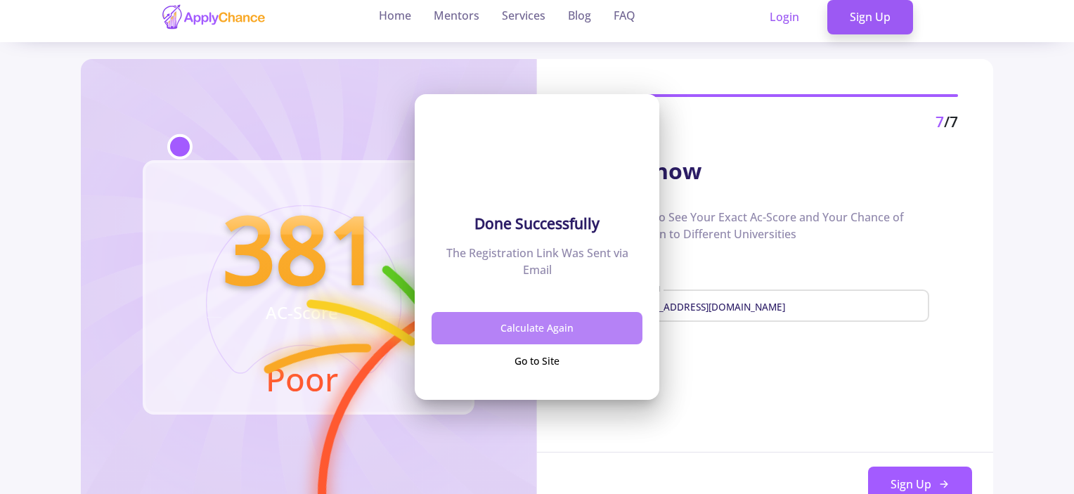
scroll to position [15, 0]
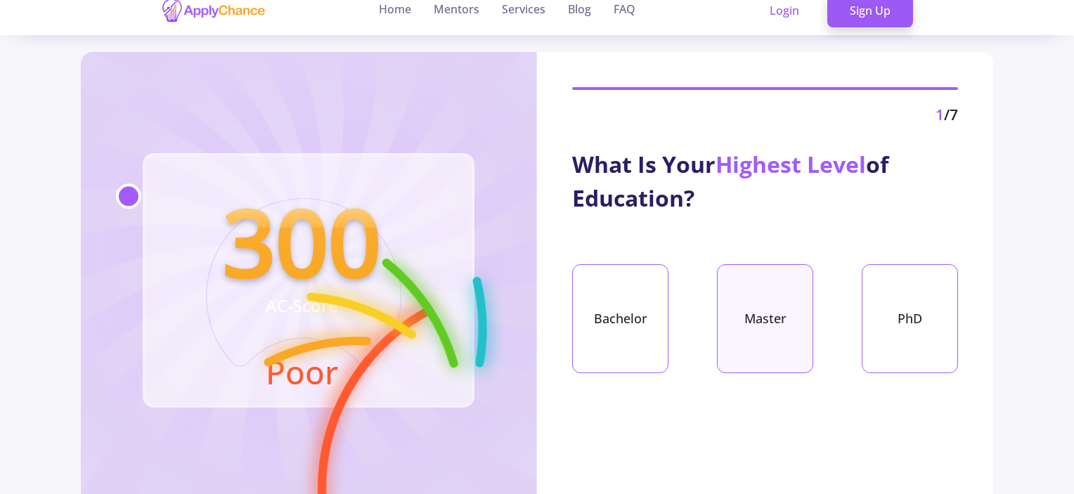
click at [745, 320] on div "Master" at bounding box center [765, 318] width 96 height 109
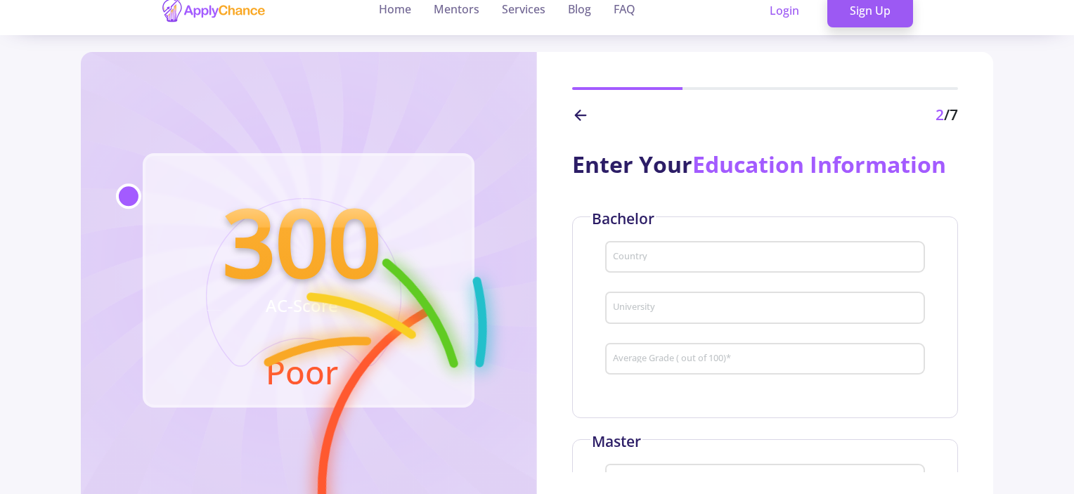
click at [721, 240] on div "Country" at bounding box center [765, 254] width 307 height 37
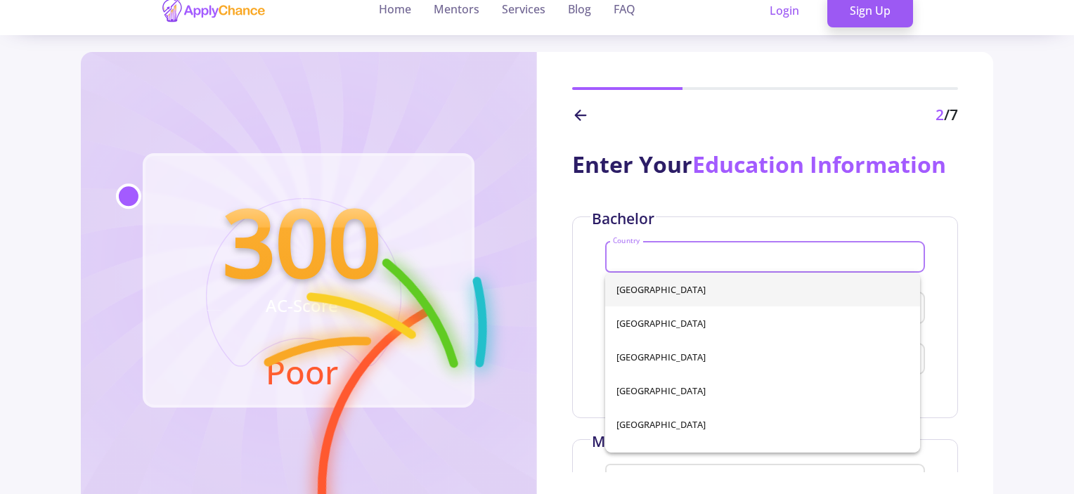
click at [717, 252] on input "Country" at bounding box center [767, 258] width 310 height 13
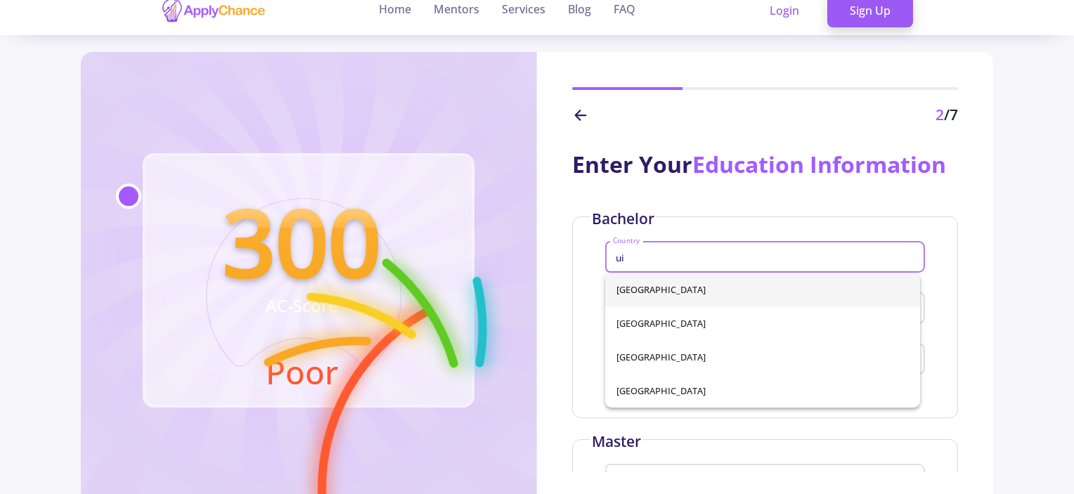
type input "u"
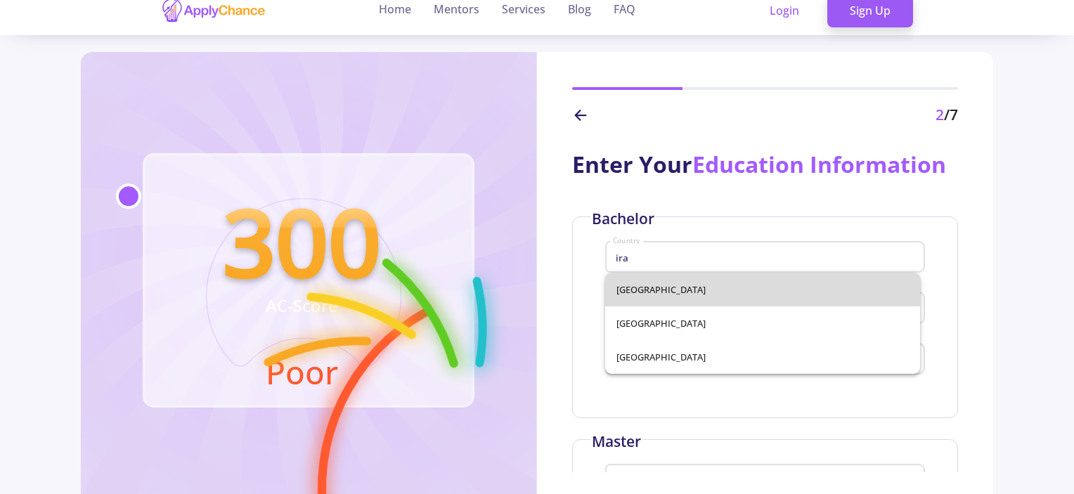
click at [706, 287] on span "[GEOGRAPHIC_DATA]" at bounding box center [763, 290] width 293 height 34
type input "[GEOGRAPHIC_DATA]"
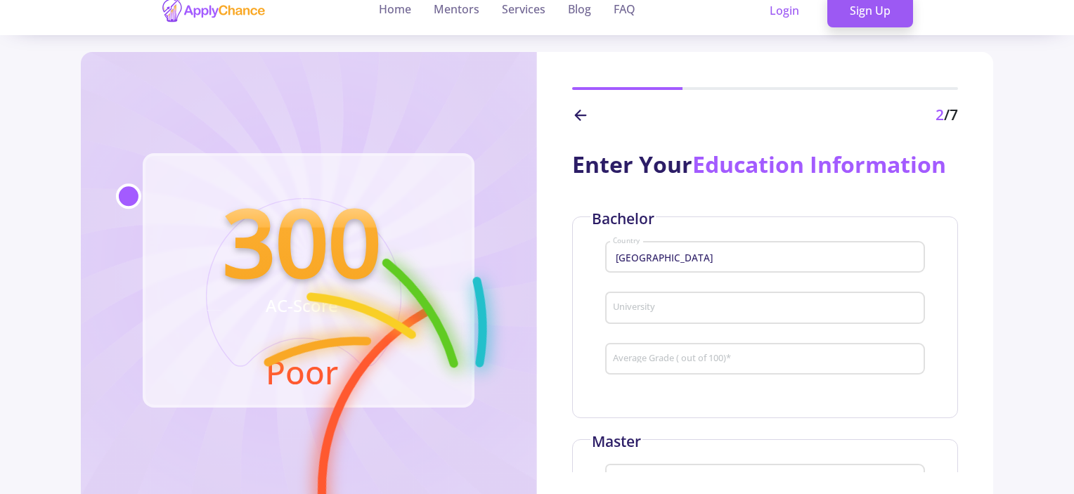
drag, startPoint x: 705, startPoint y: 293, endPoint x: 703, endPoint y: 302, distance: 9.9
click at [705, 295] on div "University" at bounding box center [765, 305] width 307 height 37
click at [703, 302] on input "University" at bounding box center [767, 308] width 310 height 13
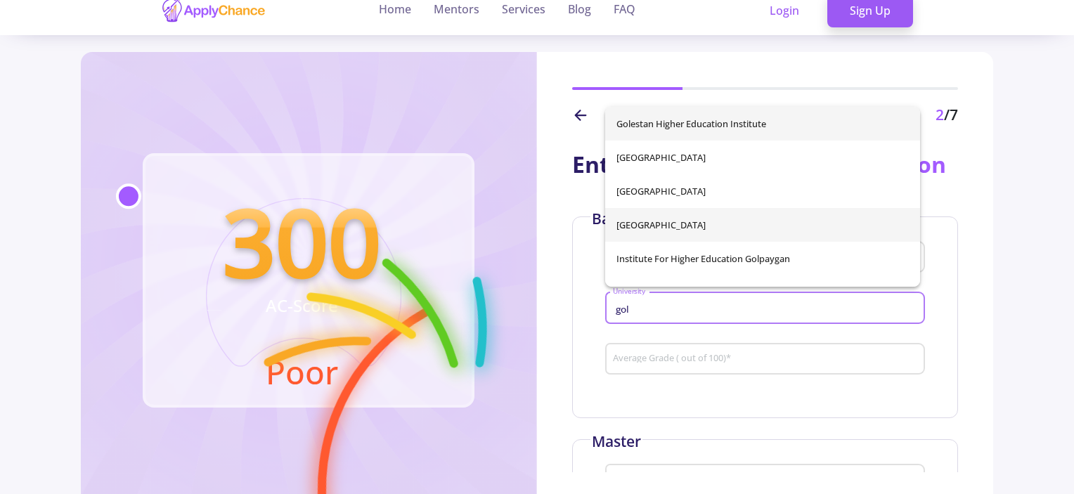
click at [723, 219] on span "[GEOGRAPHIC_DATA]" at bounding box center [763, 225] width 293 height 34
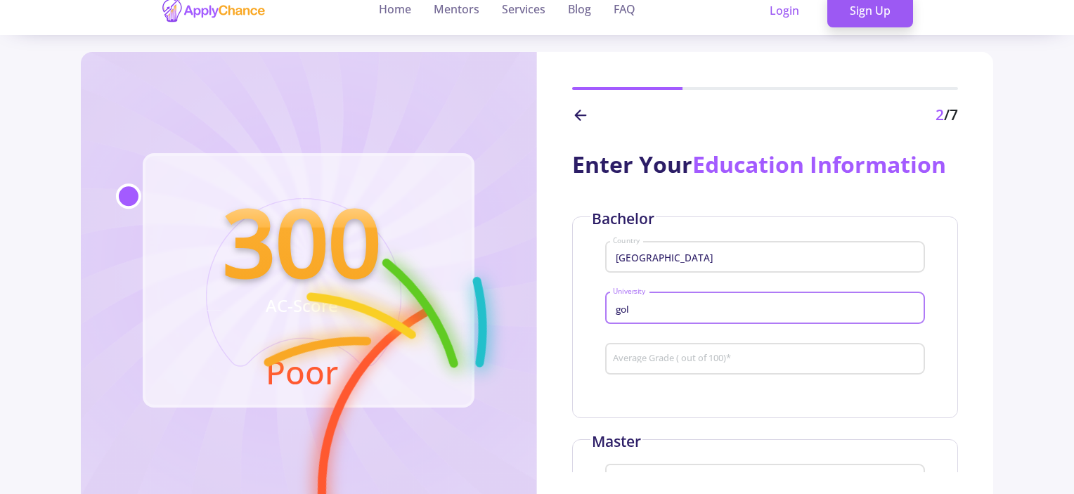
type input "[GEOGRAPHIC_DATA]"
click at [644, 349] on div "Average Grade ( out of 100) *" at bounding box center [765, 356] width 307 height 37
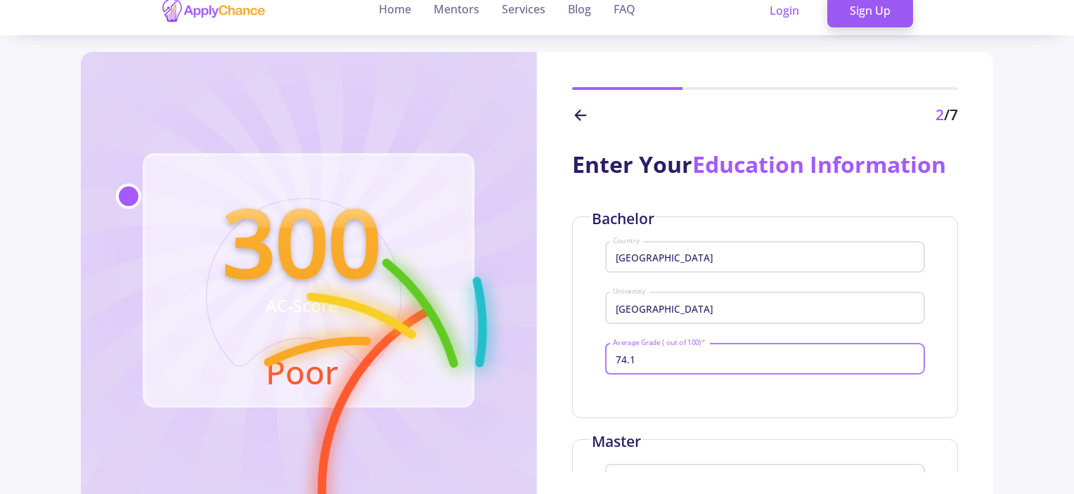
scroll to position [141, 0]
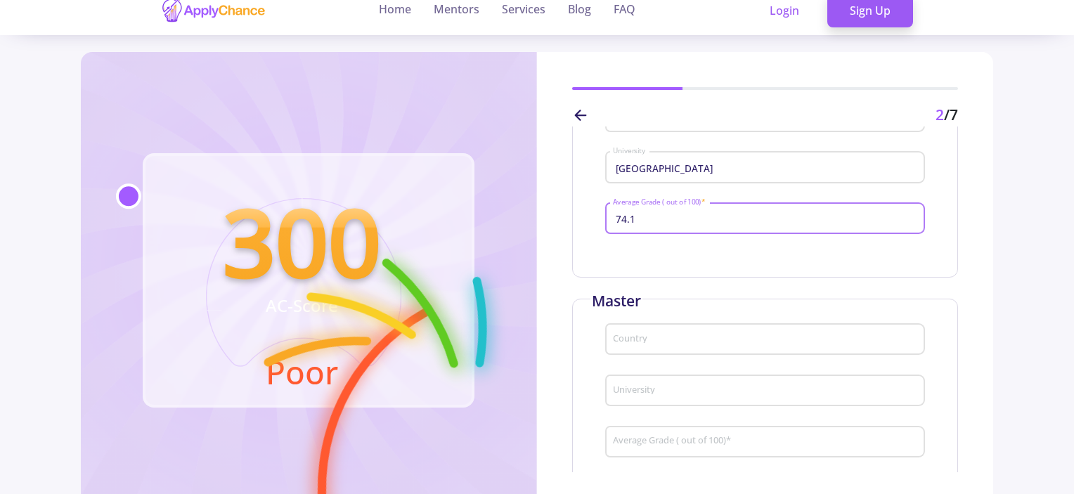
type input "74.1"
click at [647, 351] on div "Country" at bounding box center [765, 337] width 307 height 37
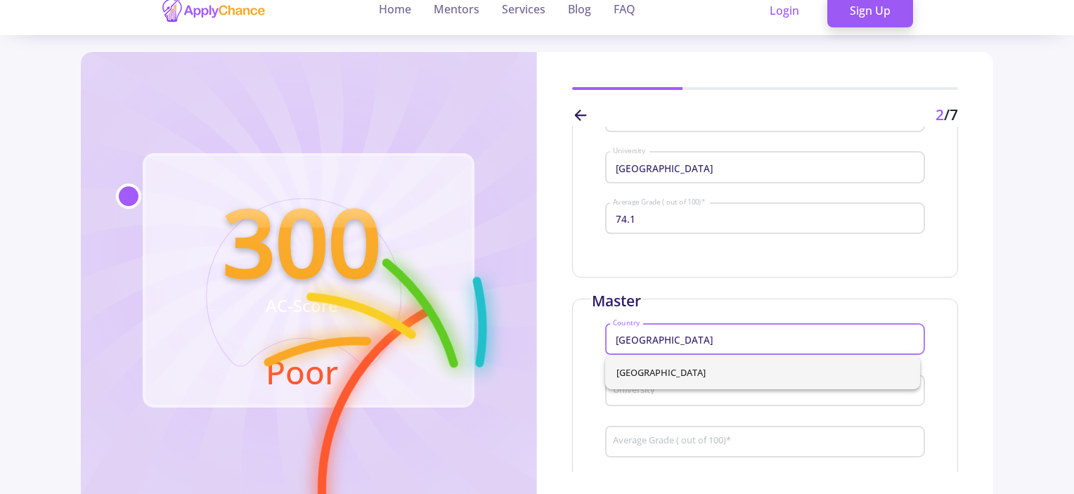
click at [657, 371] on span "[GEOGRAPHIC_DATA]" at bounding box center [763, 373] width 293 height 34
type input "[GEOGRAPHIC_DATA]"
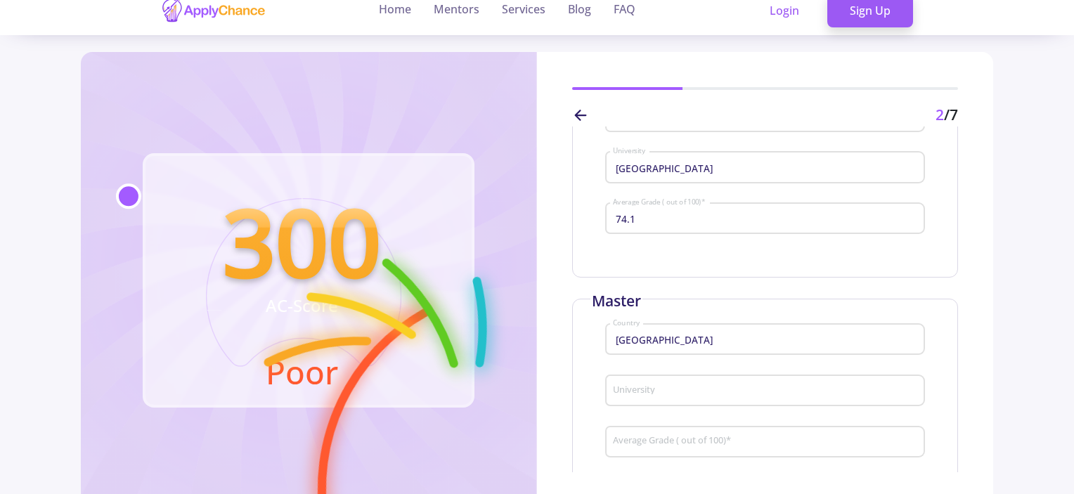
click at [669, 385] on div "University" at bounding box center [765, 388] width 307 height 37
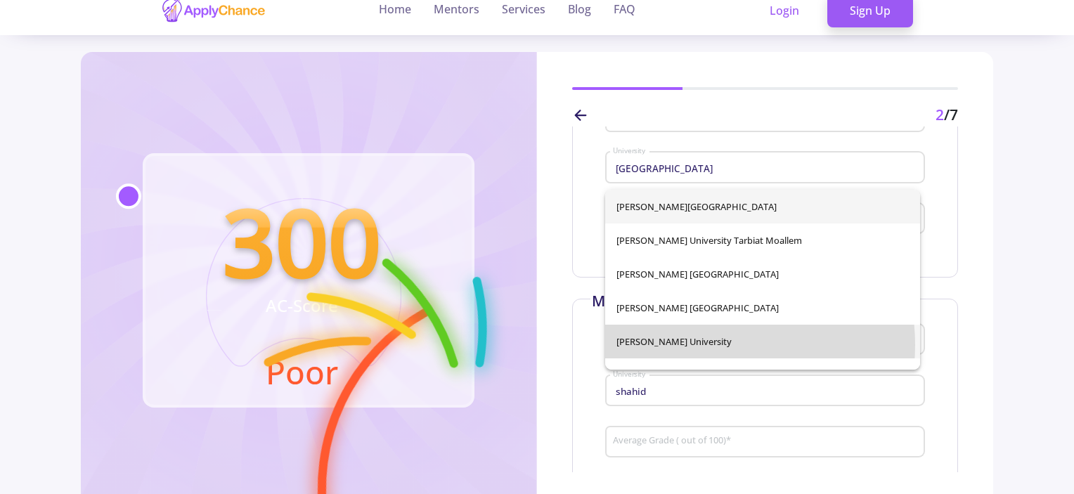
click at [698, 345] on span "[PERSON_NAME] University" at bounding box center [763, 342] width 293 height 34
type input "[PERSON_NAME] University"
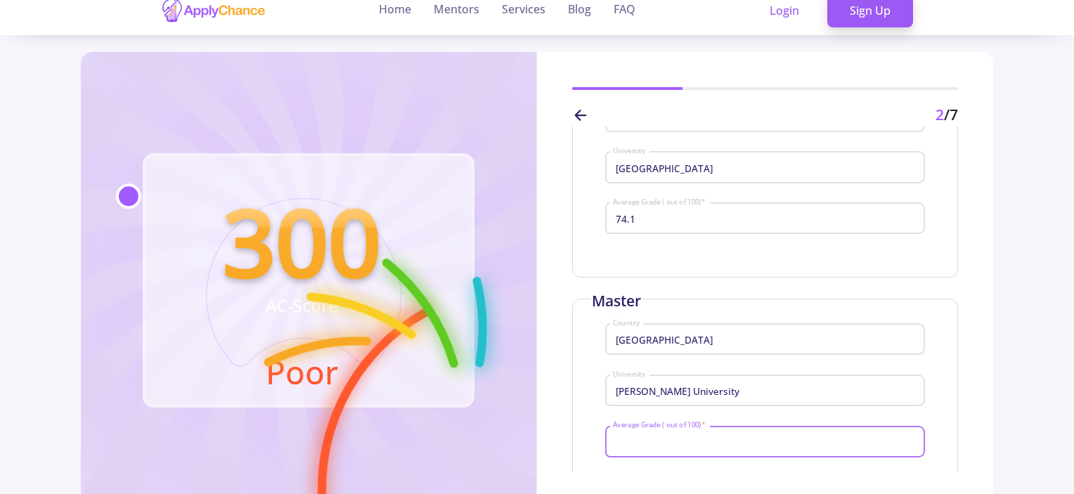
click at [686, 441] on input "Average Grade ( out of 100) *" at bounding box center [767, 442] width 310 height 13
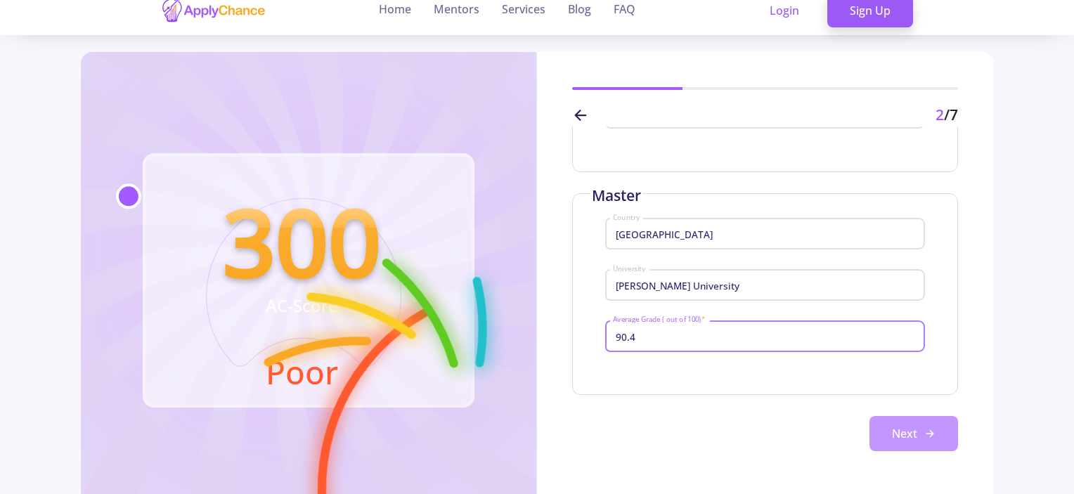
type input "90.4"
click at [915, 436] on button "Next" at bounding box center [914, 433] width 89 height 35
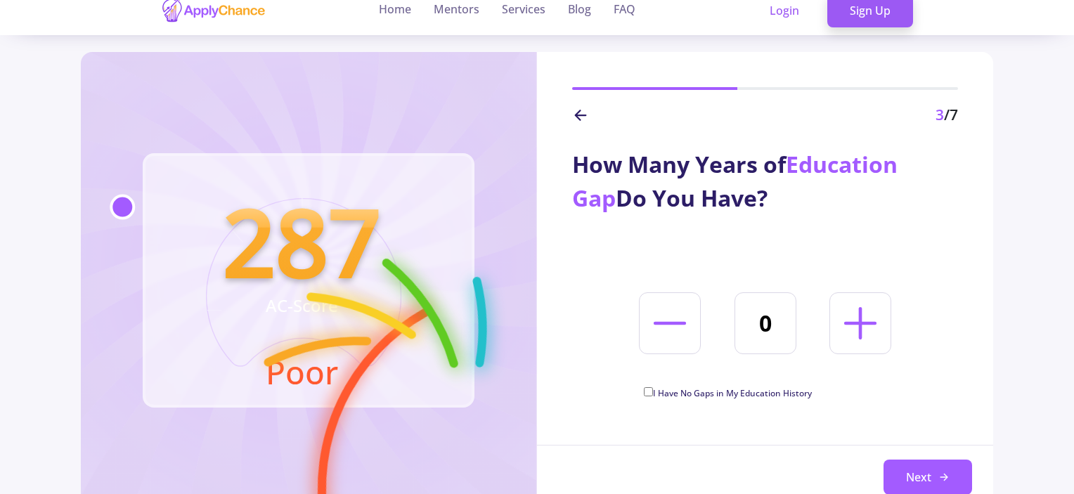
click at [849, 316] on icon at bounding box center [861, 323] width 52 height 52
type input "2"
click at [920, 463] on button "Next" at bounding box center [928, 477] width 89 height 35
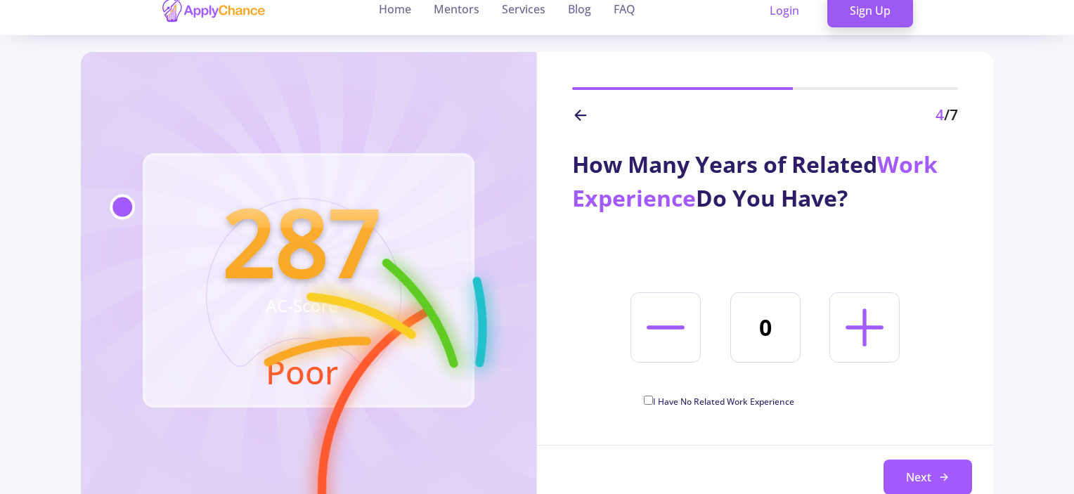
click at [876, 323] on icon at bounding box center [865, 327] width 60 height 60
type input "2"
click at [923, 473] on button "Next" at bounding box center [928, 477] width 89 height 35
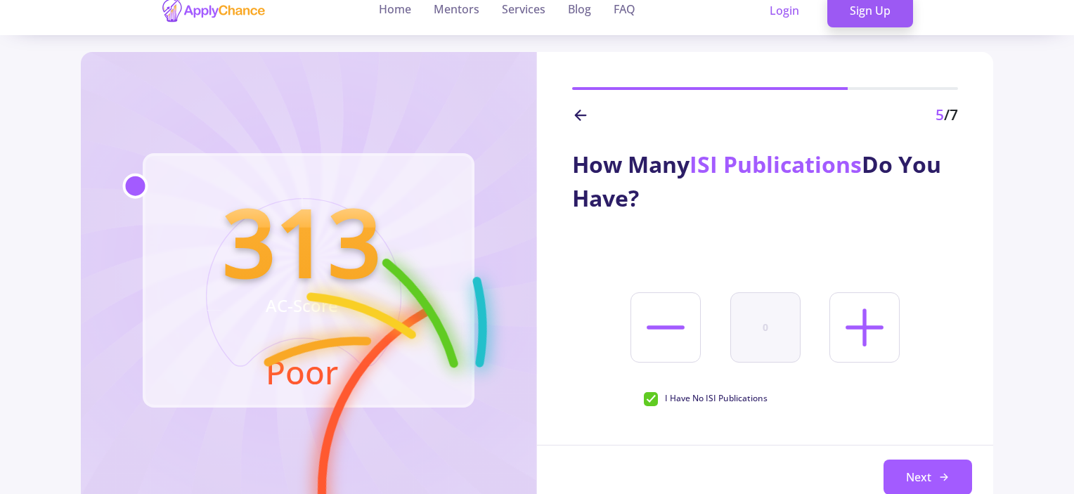
click at [835, 324] on icon at bounding box center [865, 327] width 60 height 60
type input "1"
checkbox input "false"
click at [861, 317] on icon at bounding box center [865, 327] width 60 height 60
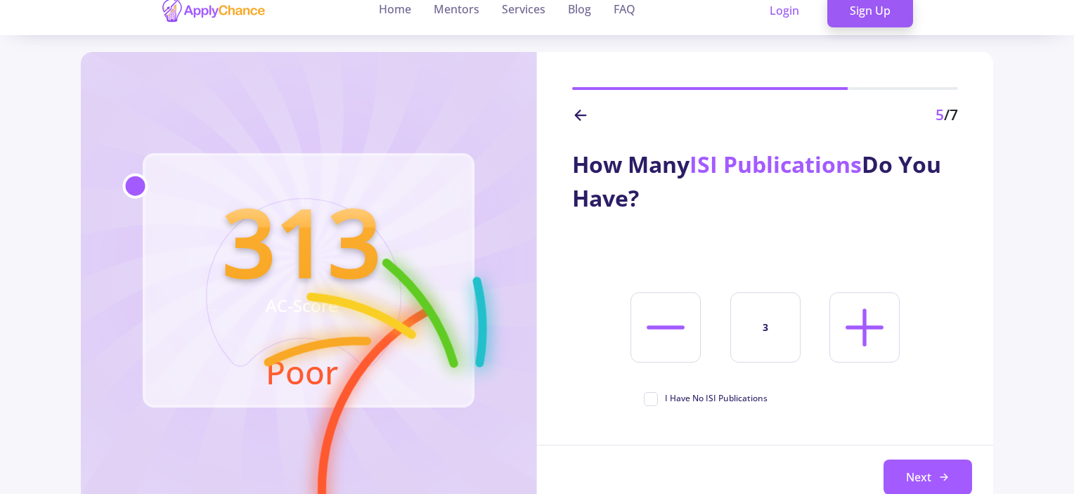
click at [861, 317] on icon at bounding box center [865, 327] width 60 height 60
type input "4"
click at [906, 461] on button "Next" at bounding box center [928, 477] width 89 height 35
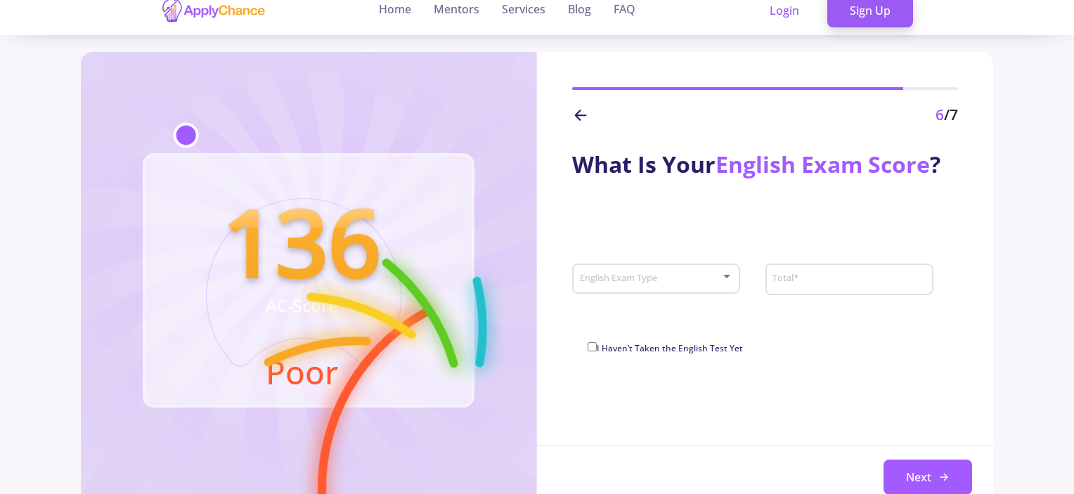
click at [696, 283] on span at bounding box center [652, 279] width 139 height 10
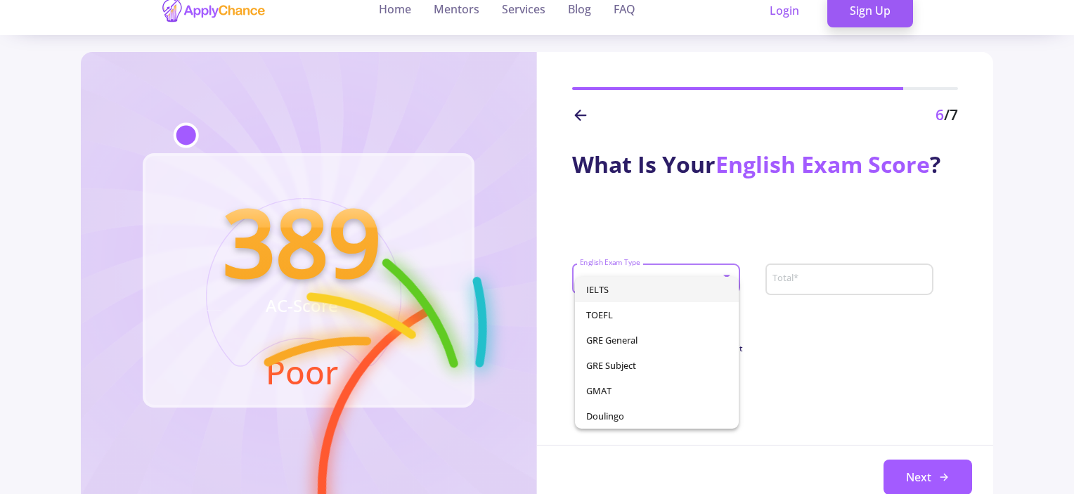
click at [672, 285] on span "IELTS" at bounding box center [657, 289] width 142 height 25
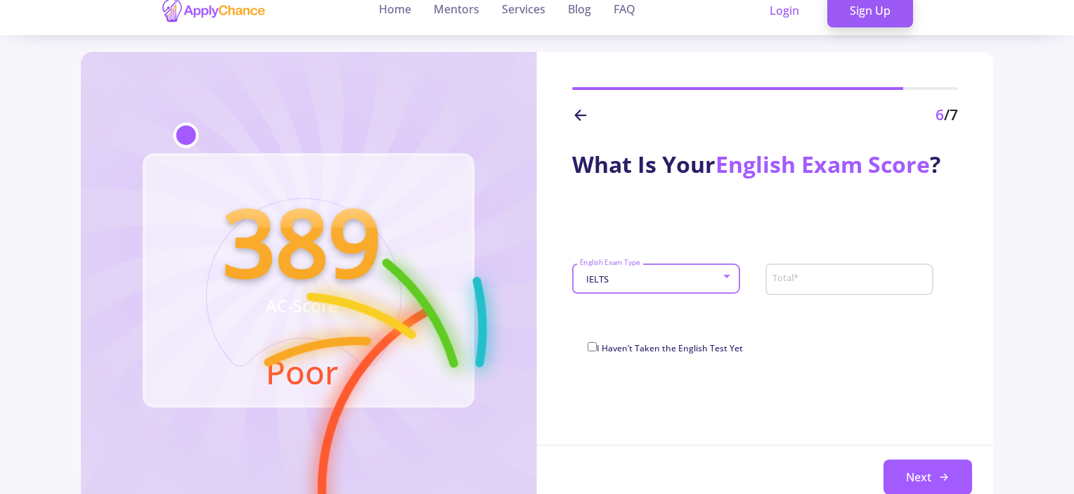
click at [802, 281] on input "Total *" at bounding box center [851, 280] width 158 height 13
type input "6.5"
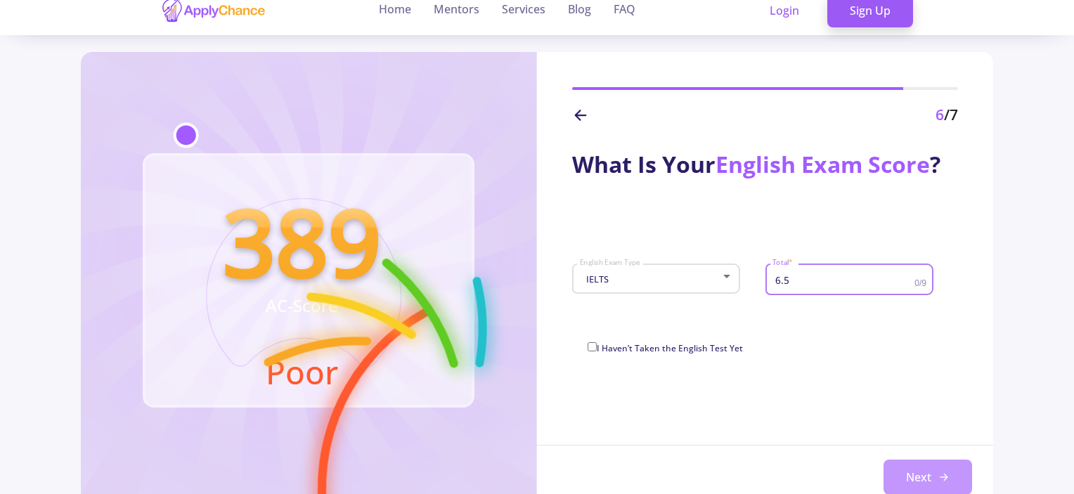
click at [933, 475] on button "Next" at bounding box center [928, 477] width 89 height 35
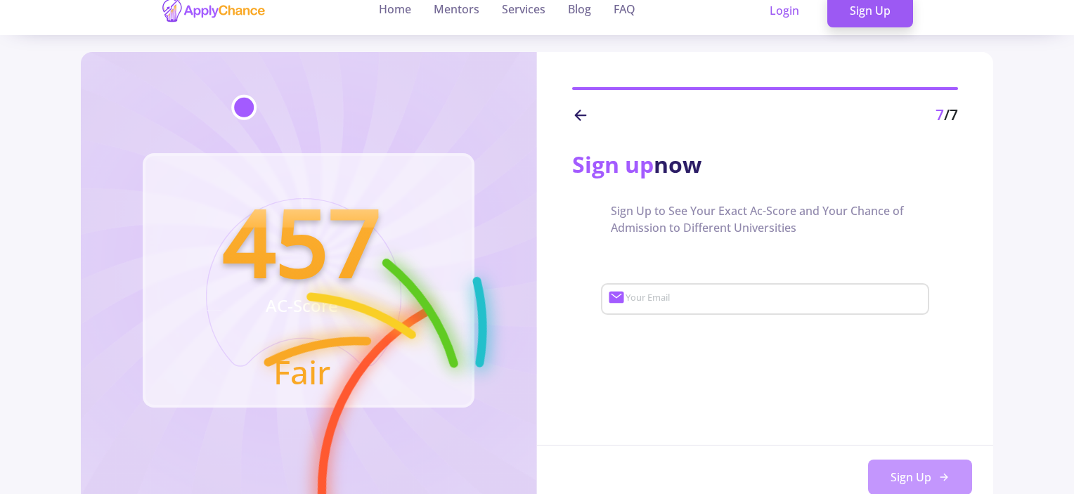
click at [934, 474] on button "Sign Up" at bounding box center [920, 477] width 104 height 35
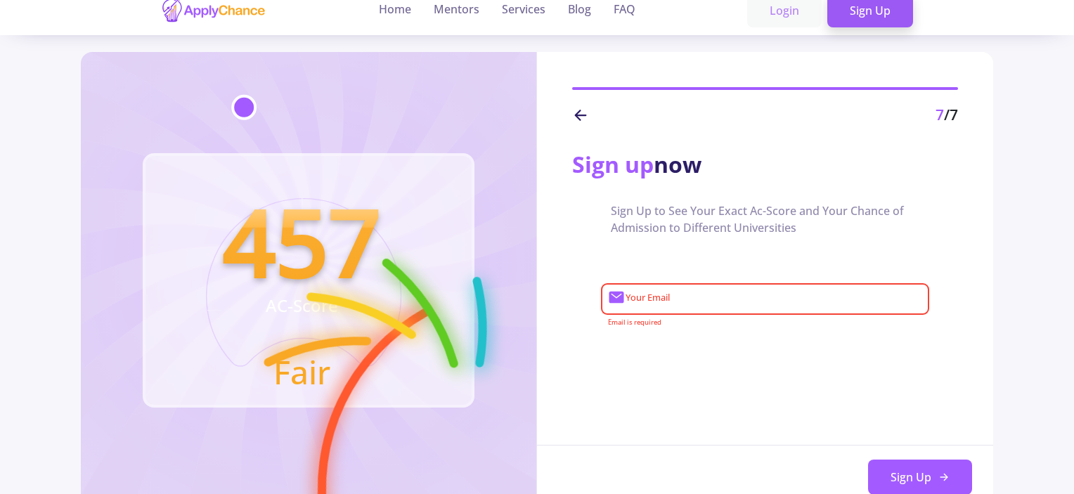
click at [789, 22] on link "Login" at bounding box center [784, 10] width 75 height 35
click at [776, 14] on link "Login" at bounding box center [784, 10] width 75 height 35
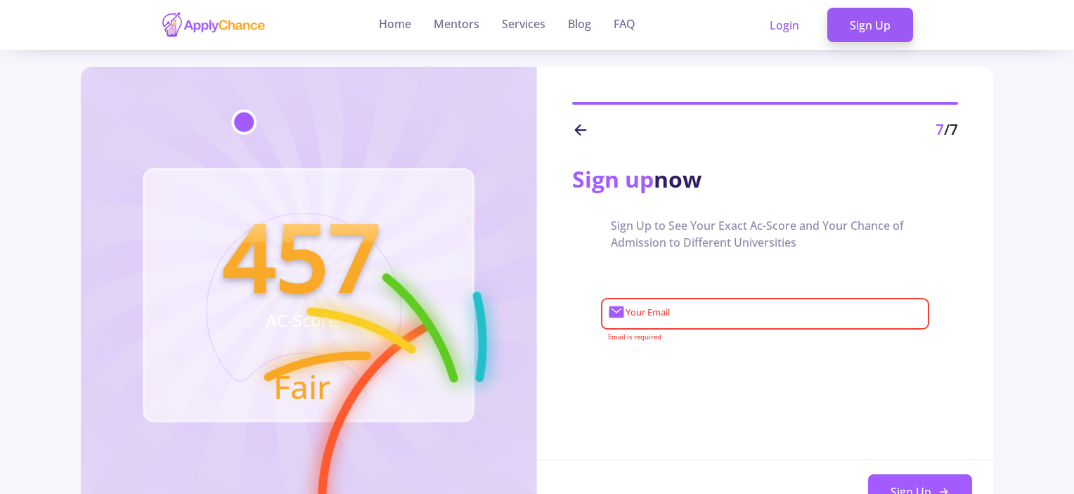
click at [708, 324] on div "Your Email" at bounding box center [774, 311] width 298 height 37
click at [853, 32] on link "Sign Up" at bounding box center [871, 25] width 86 height 35
click at [900, 485] on button "Sign Up" at bounding box center [920, 492] width 104 height 35
click at [752, 311] on input "Your Email" at bounding box center [776, 314] width 302 height 13
type input "[EMAIL_ADDRESS][DOMAIN_NAME]"
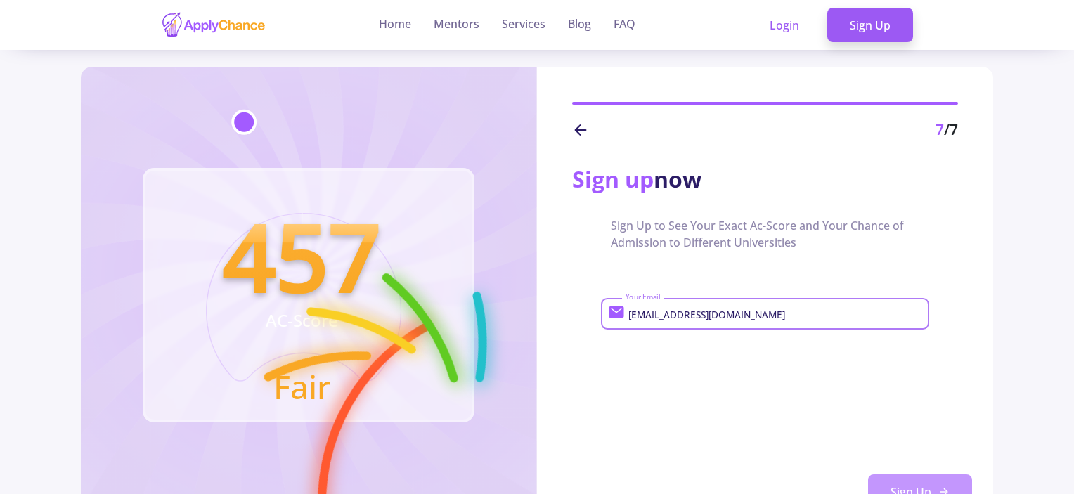
click at [915, 485] on button "Sign Up" at bounding box center [920, 492] width 104 height 35
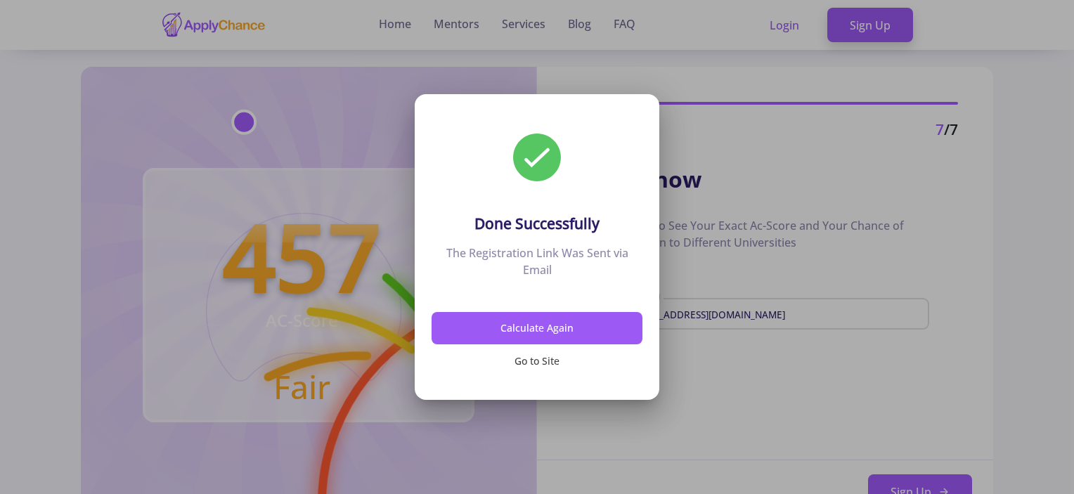
click at [523, 361] on button "Go to Site" at bounding box center [537, 361] width 211 height 33
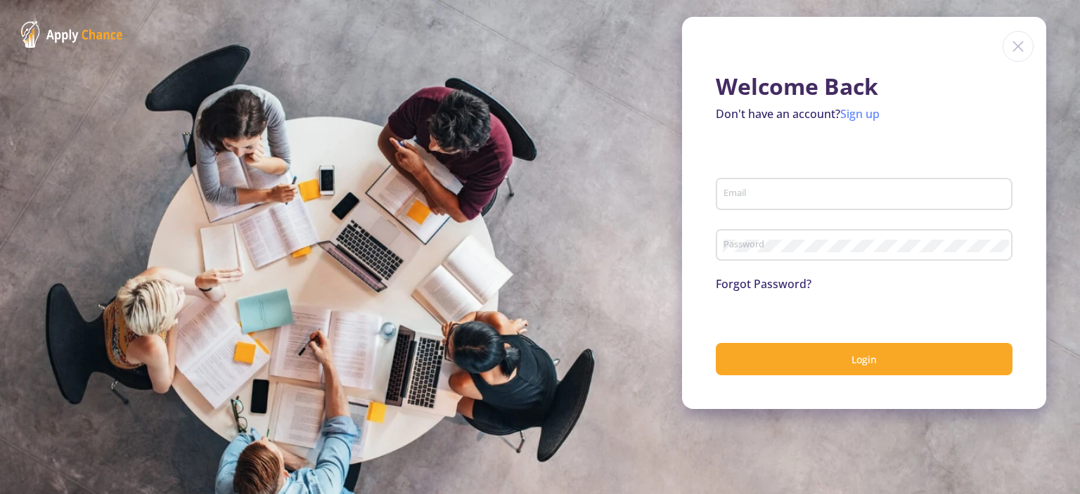
click at [863, 107] on link "Sign up" at bounding box center [859, 113] width 39 height 15
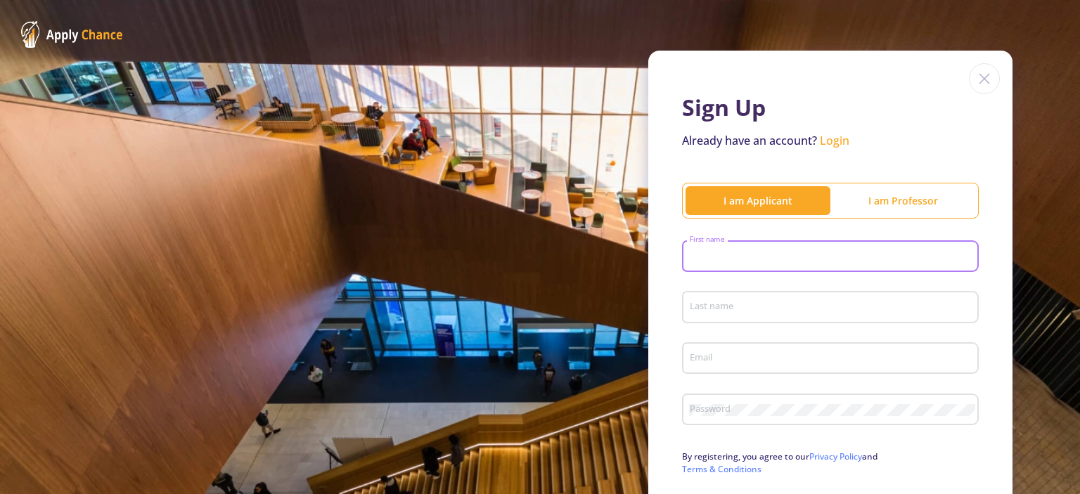
click at [767, 251] on input "First name" at bounding box center [832, 257] width 287 height 13
type input "[PERSON_NAME]"
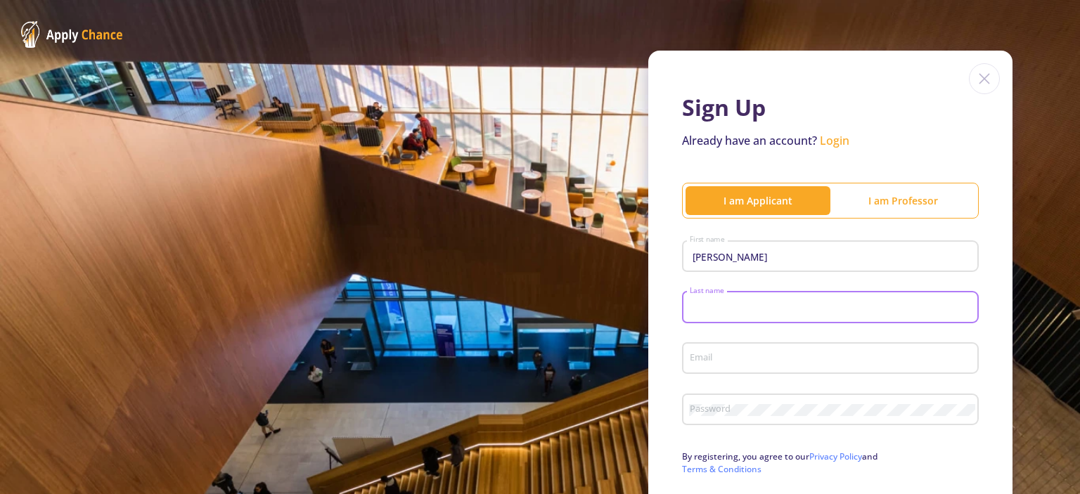
click at [761, 302] on input "Last name" at bounding box center [832, 308] width 287 height 13
type input "boronousi"
click at [742, 359] on input "Email" at bounding box center [832, 359] width 287 height 13
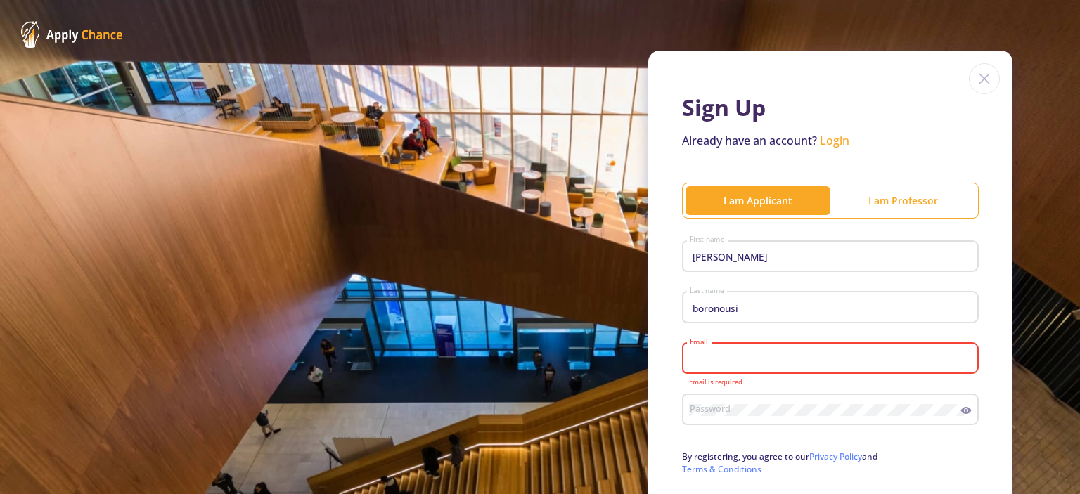
type input "[EMAIL_ADDRESS][DOMAIN_NAME]"
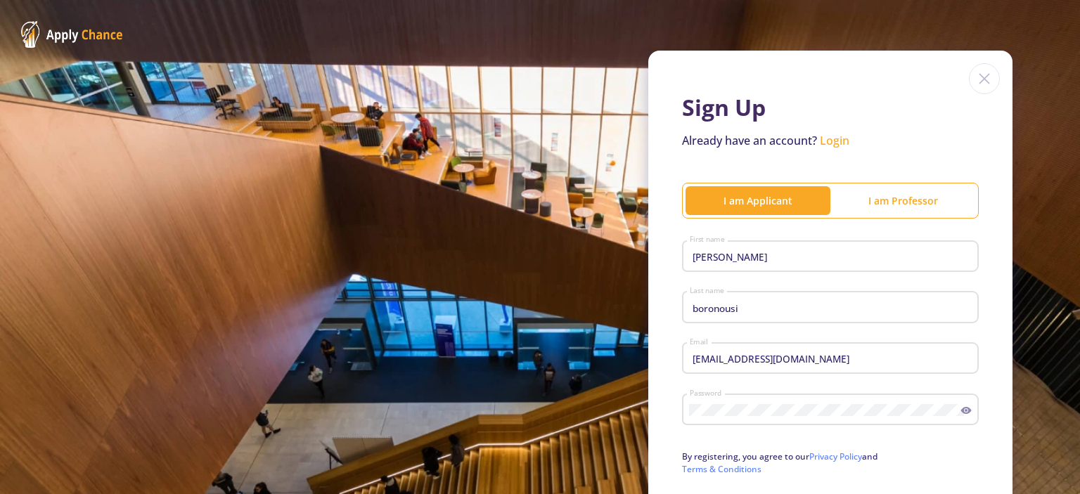
click at [694, 376] on div "[EMAIL_ADDRESS][DOMAIN_NAME] Email" at bounding box center [830, 363] width 297 height 46
click at [965, 404] on div "Password" at bounding box center [830, 407] width 297 height 37
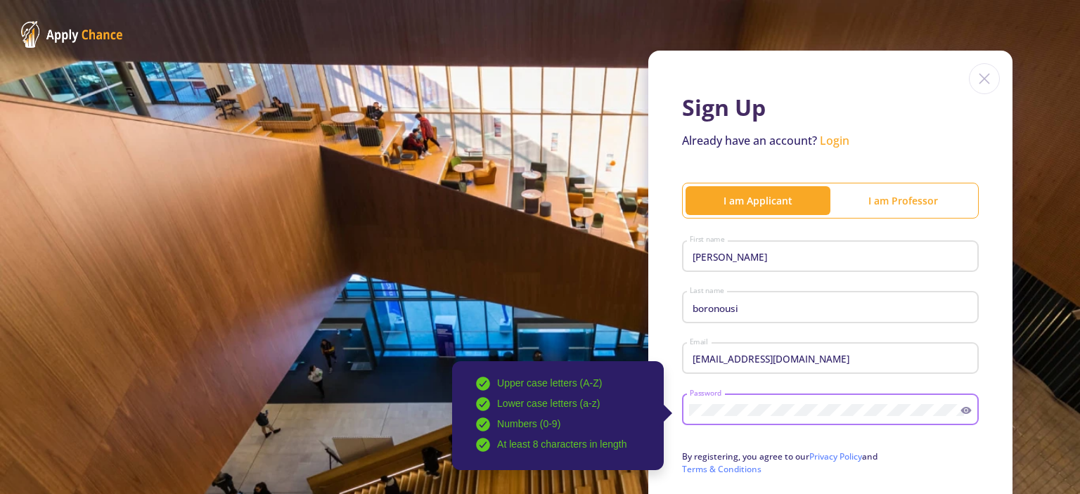
click at [963, 410] on icon at bounding box center [966, 410] width 11 height 7
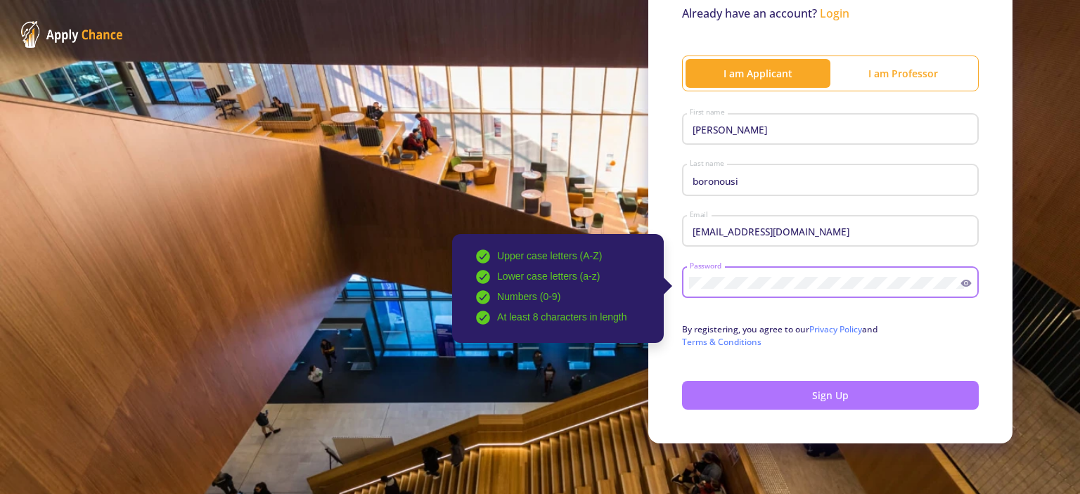
click at [812, 394] on button "Sign Up" at bounding box center [830, 395] width 297 height 29
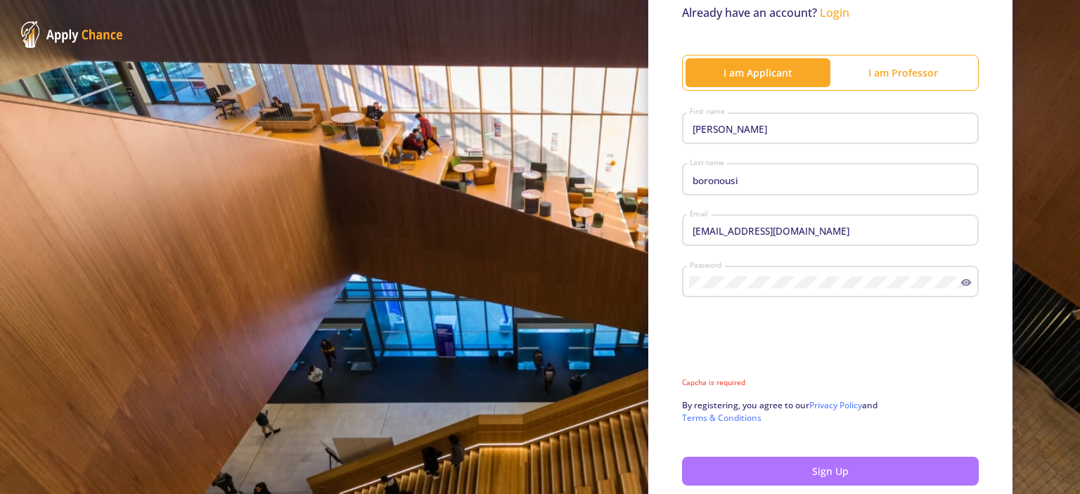
click at [796, 467] on button "Sign Up" at bounding box center [830, 471] width 297 height 29
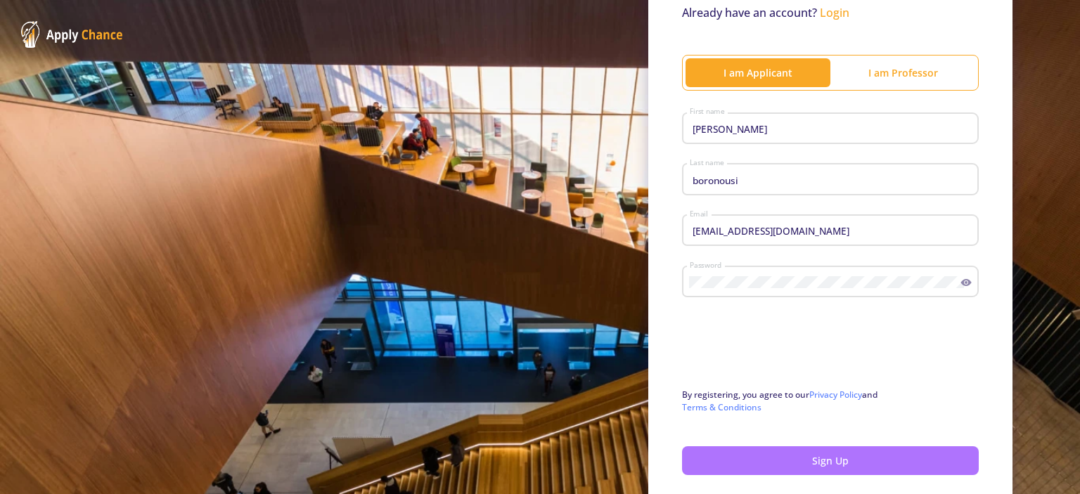
click at [716, 461] on button "Sign Up" at bounding box center [830, 460] width 297 height 29
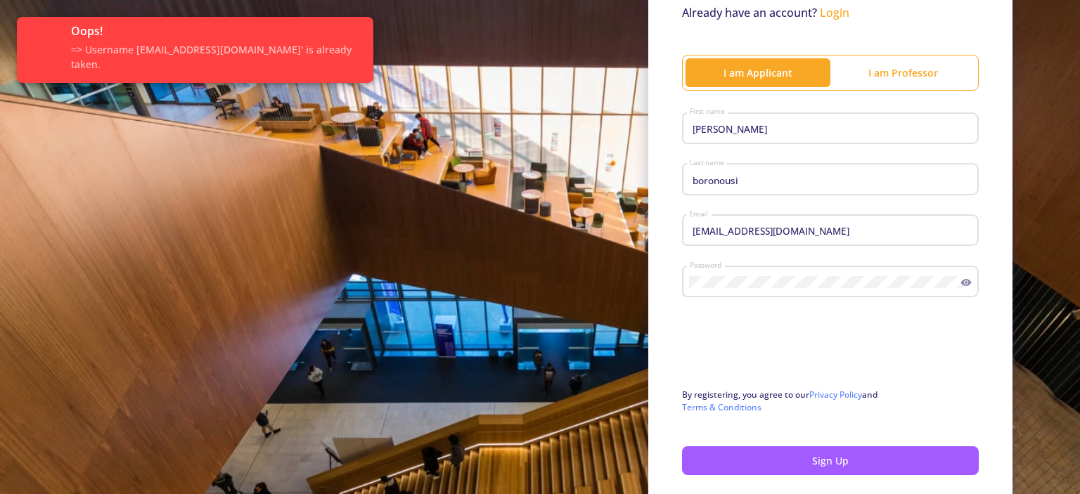
click at [712, 463] on button "Sign Up" at bounding box center [830, 460] width 297 height 29
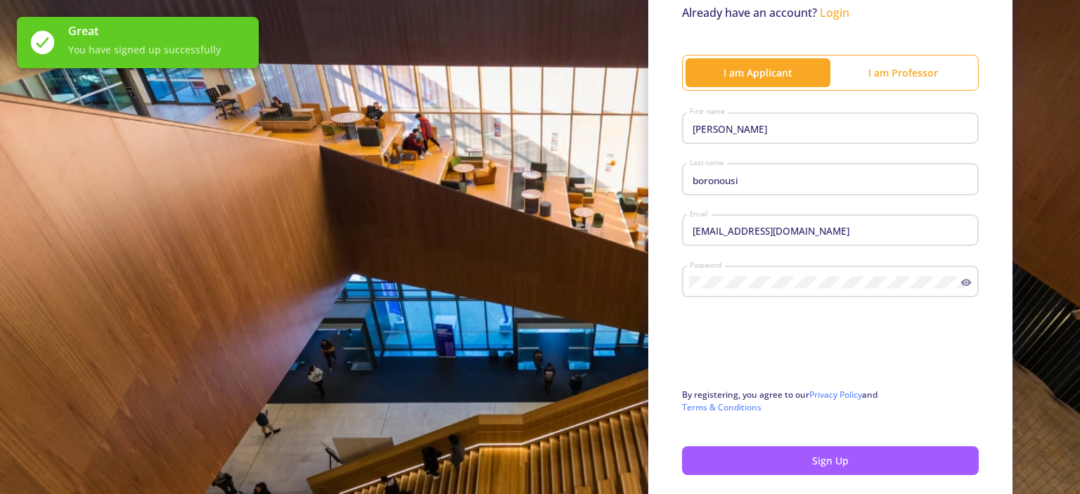
scroll to position [0, 0]
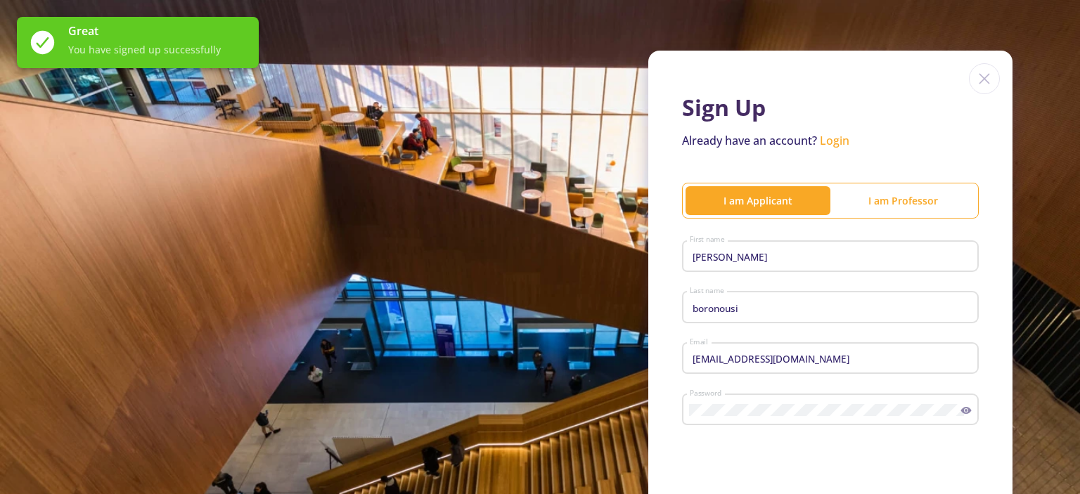
click at [831, 137] on link "Login" at bounding box center [835, 140] width 30 height 15
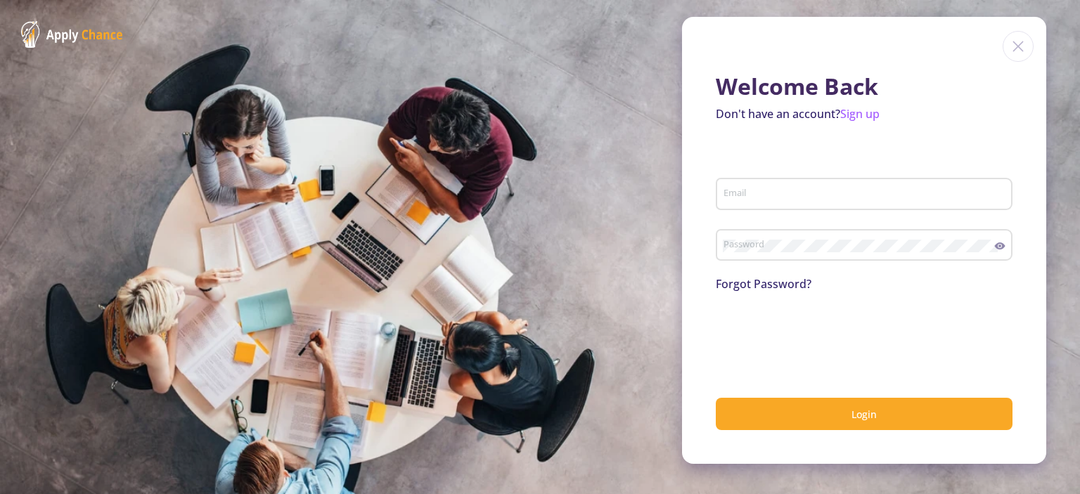
click at [798, 204] on div "Email" at bounding box center [864, 191] width 283 height 37
click at [793, 186] on div "Email" at bounding box center [864, 191] width 283 height 37
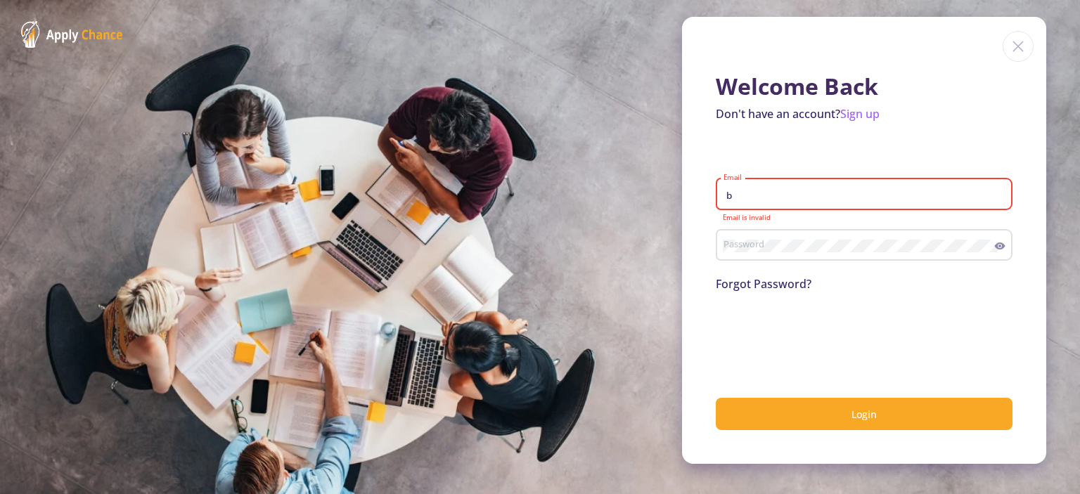
type input "[EMAIL_ADDRESS][DOMAIN_NAME]"
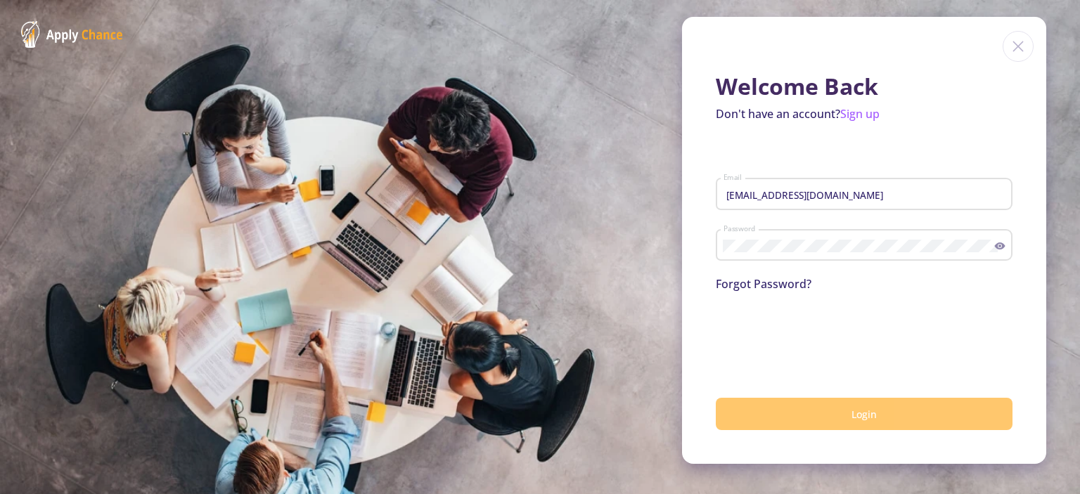
click at [764, 410] on button "Login" at bounding box center [864, 414] width 297 height 33
click at [754, 423] on button "submit" at bounding box center [864, 414] width 297 height 33
click at [867, 410] on span "submit" at bounding box center [864, 414] width 18 height 18
